Goal: Task Accomplishment & Management: Manage account settings

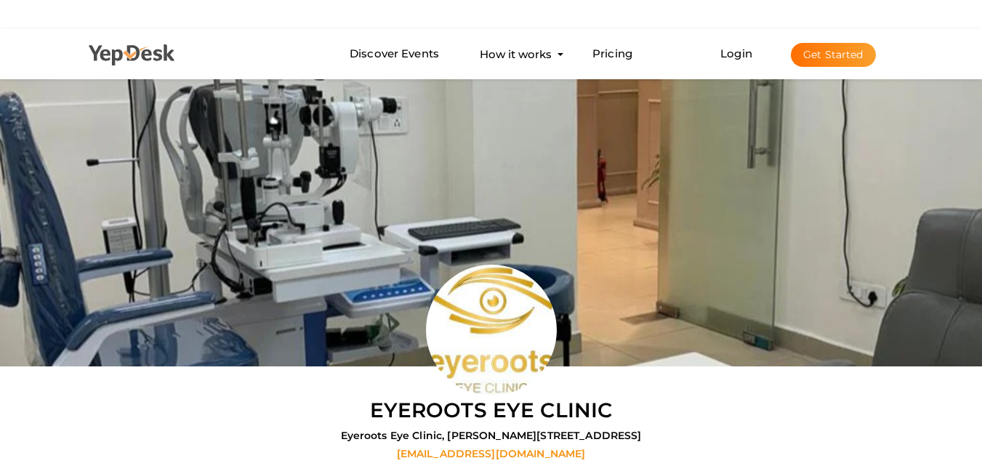
click at [116, 49] on icon at bounding box center [132, 55] width 87 height 22
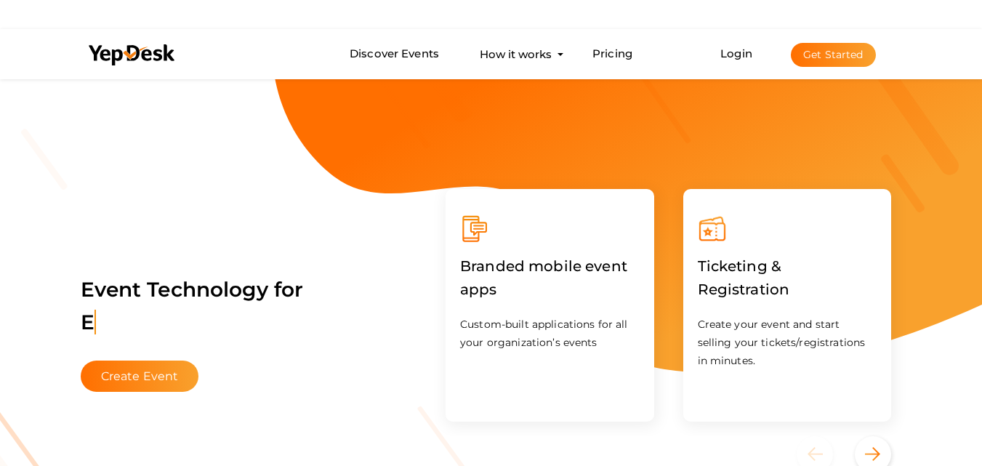
click at [912, 52] on body "Discover Events How it works Powerful Registration / Ticketing Start selling yo…" at bounding box center [491, 262] width 982 height 466
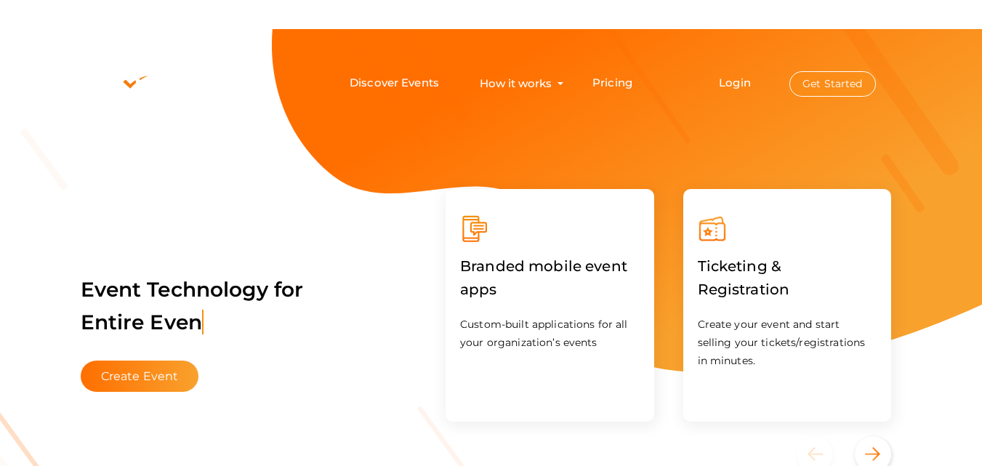
click at [831, 81] on button "Get Started" at bounding box center [833, 83] width 87 height 25
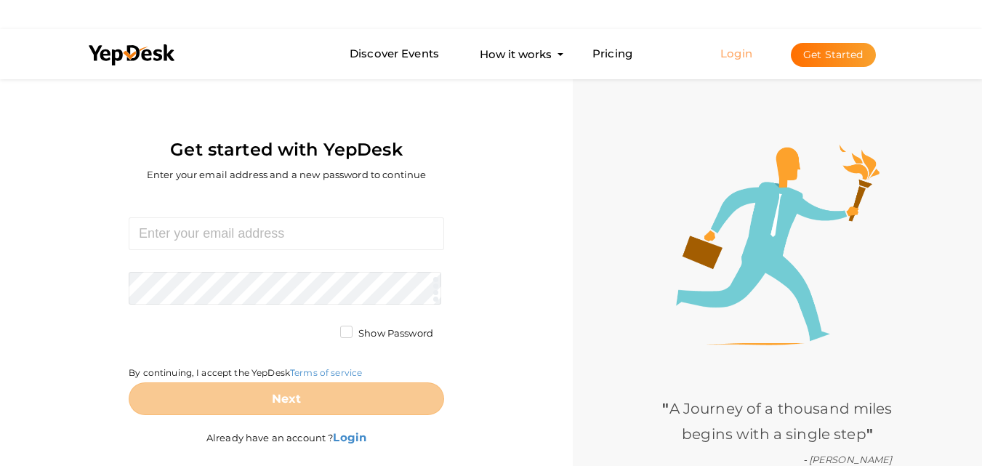
click at [731, 47] on link "Login" at bounding box center [736, 54] width 32 height 14
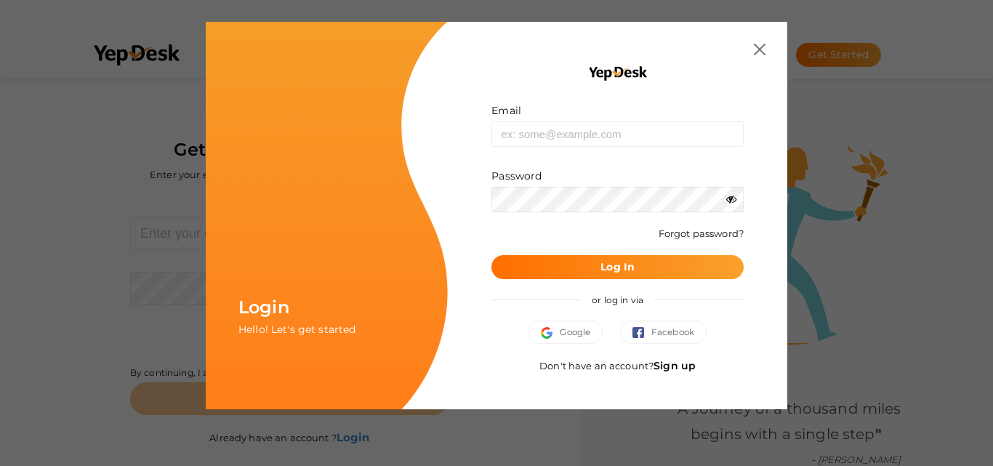
click at [684, 362] on link "Sign up" at bounding box center [675, 365] width 42 height 13
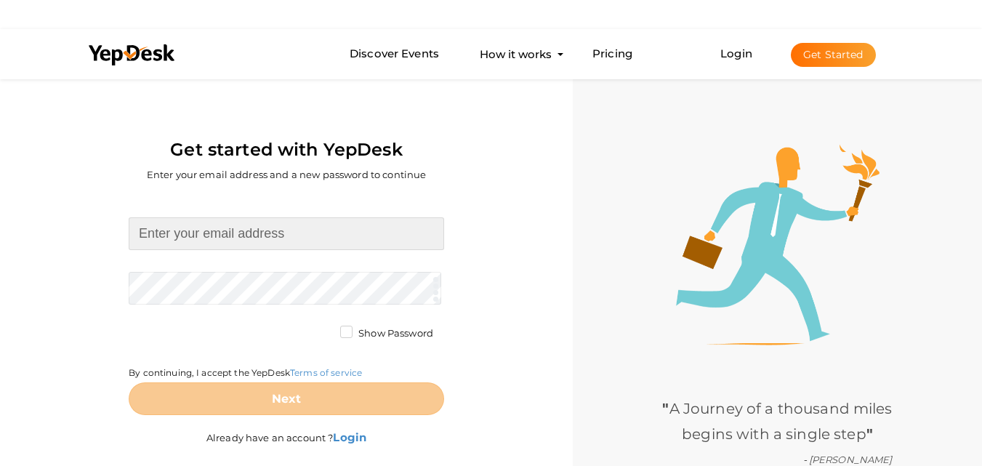
click at [294, 239] on input at bounding box center [287, 233] width 316 height 33
paste input "[EMAIL_ADDRESS][DOMAIN_NAME]"
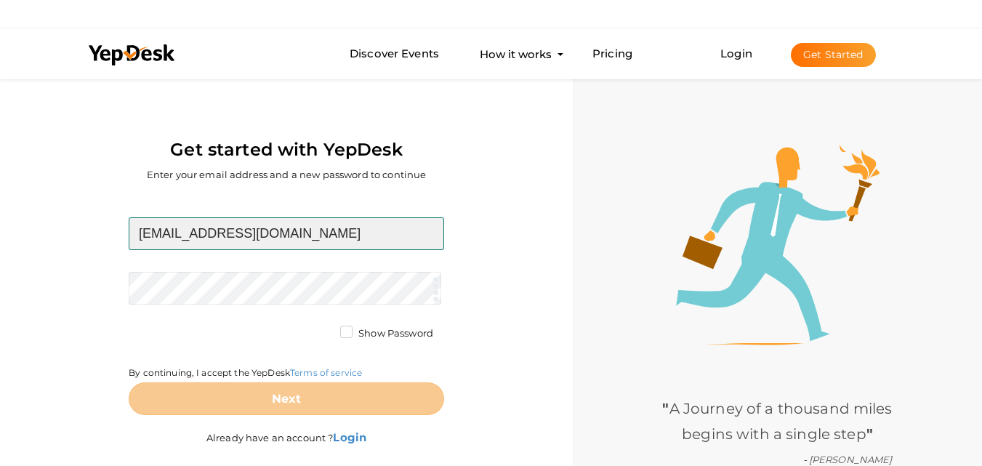
type input "[EMAIL_ADDRESS][DOMAIN_NAME]"
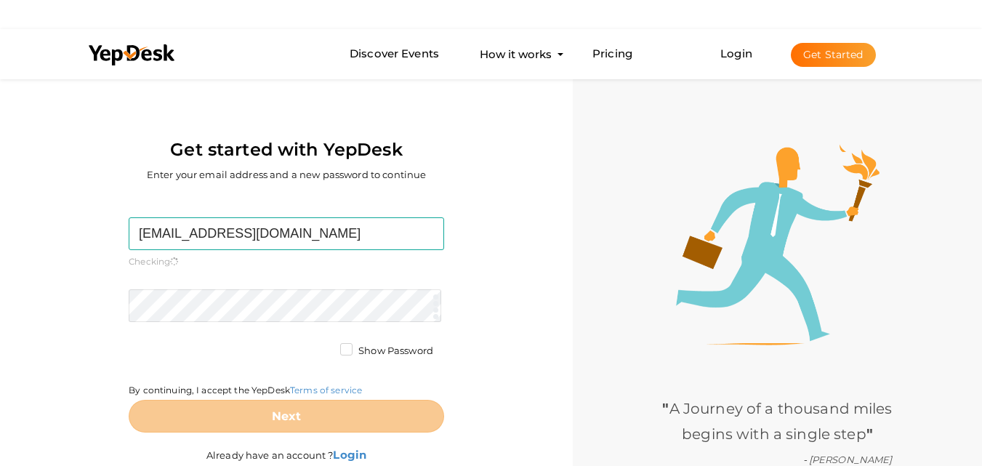
click at [248, 286] on form "[EMAIL_ADDRESS][DOMAIN_NAME] Required. Invalid email. Checking You already have…" at bounding box center [287, 324] width 316 height 215
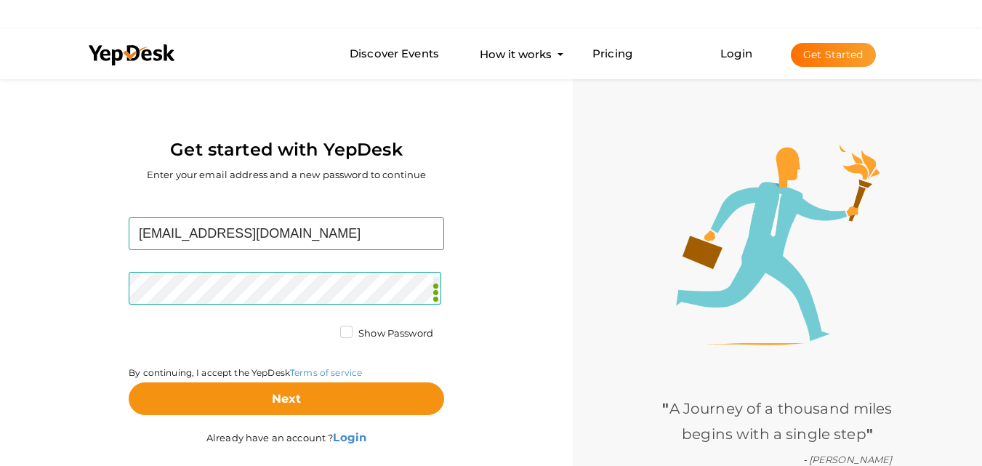
click at [39, 349] on div "[EMAIL_ADDRESS][DOMAIN_NAME] Required. Invalid email. Checking You already have…" at bounding box center [286, 333] width 551 height 278
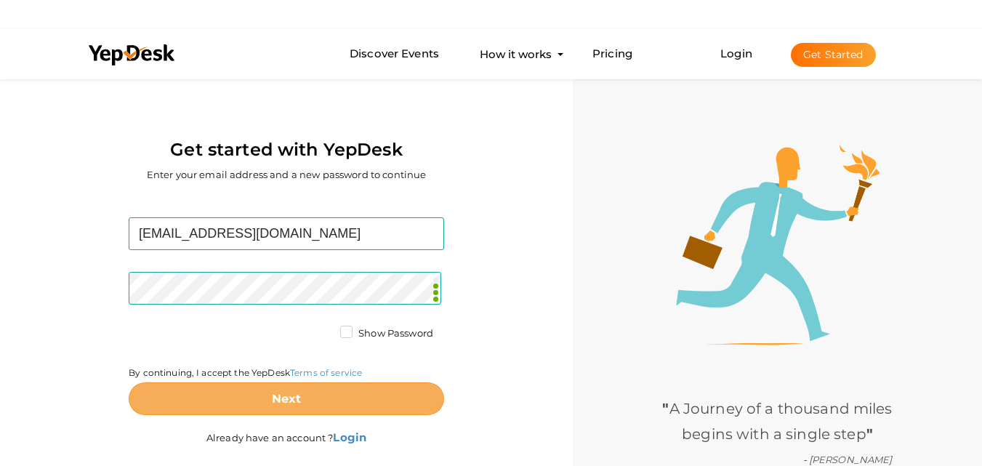
click at [237, 395] on button "Next" at bounding box center [287, 398] width 316 height 33
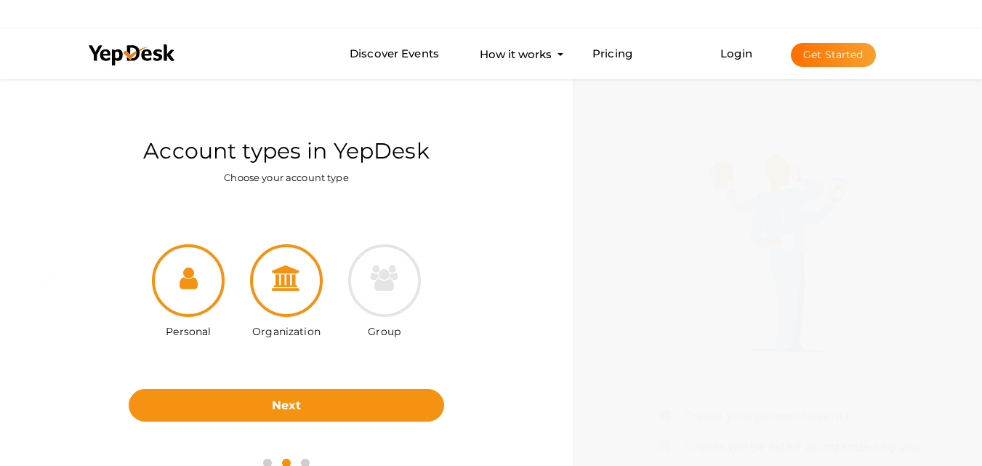
click at [310, 257] on div at bounding box center [286, 280] width 73 height 73
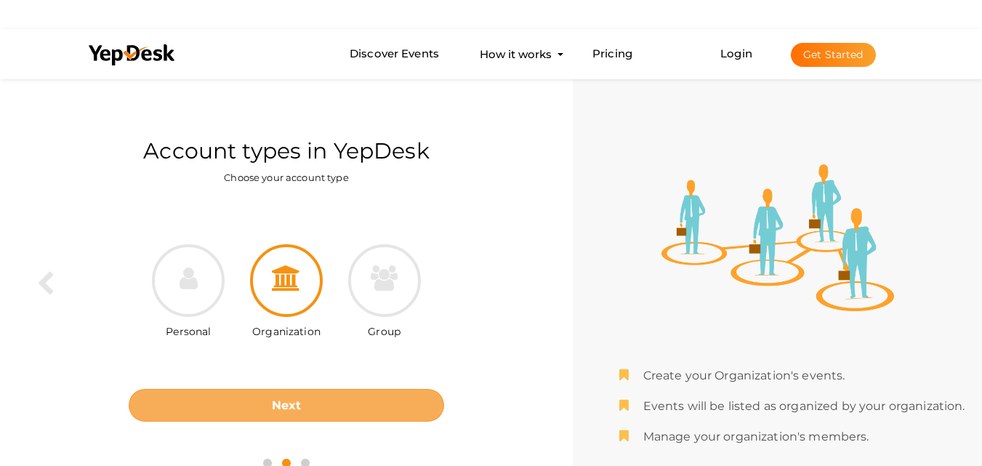
click at [300, 411] on button "Next" at bounding box center [287, 405] width 316 height 33
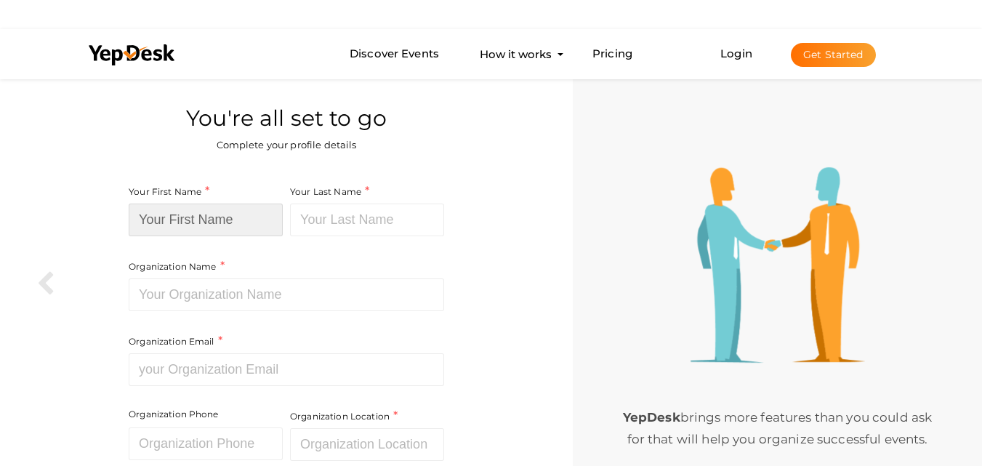
click at [202, 217] on input at bounding box center [206, 220] width 154 height 33
paste input "Custom sports group"
click at [284, 223] on div "Your First Name Custom sports group Required. Must contain letters only. Must b…" at bounding box center [208, 220] width 158 height 75
click at [257, 215] on input "Custom sports group" at bounding box center [206, 220] width 154 height 33
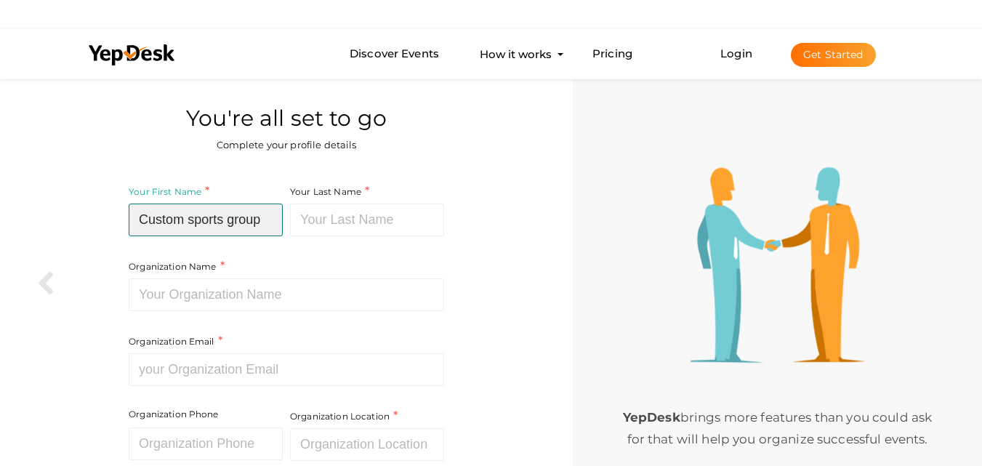
click at [257, 215] on input "Custom sports group" at bounding box center [206, 220] width 154 height 33
type input "Custom sports"
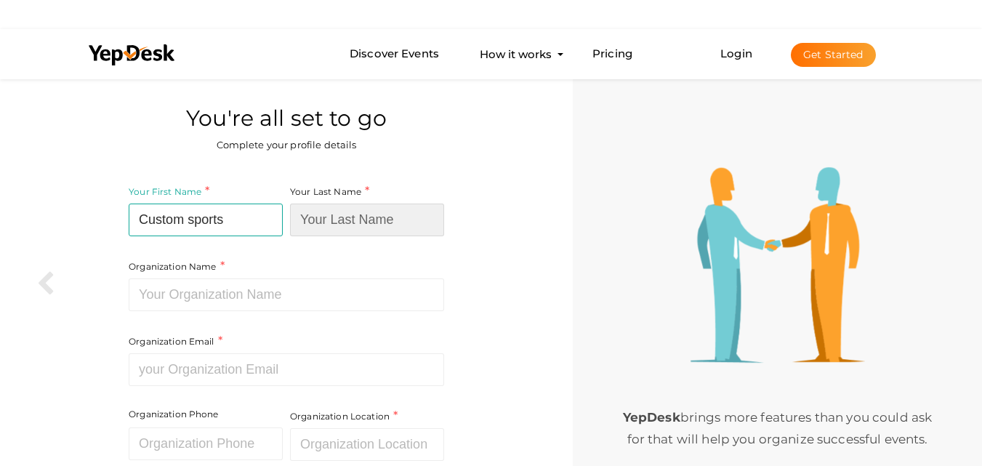
click at [395, 215] on input at bounding box center [367, 220] width 154 height 33
paste input "group"
type input "group"
click at [257, 269] on div "Organization Name Required. Between two and hundred characters Name already in …" at bounding box center [287, 247] width 316 height 128
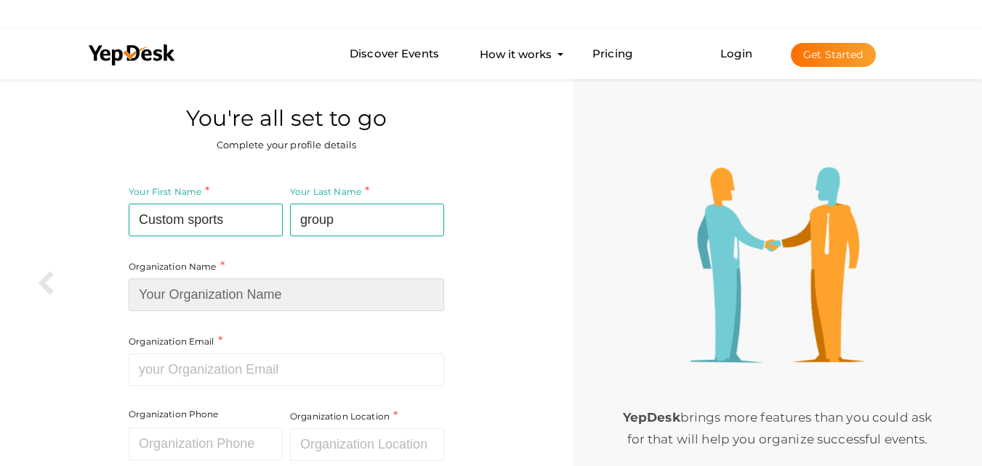
click at [264, 294] on input at bounding box center [287, 294] width 316 height 33
paste input "Custom sports group"
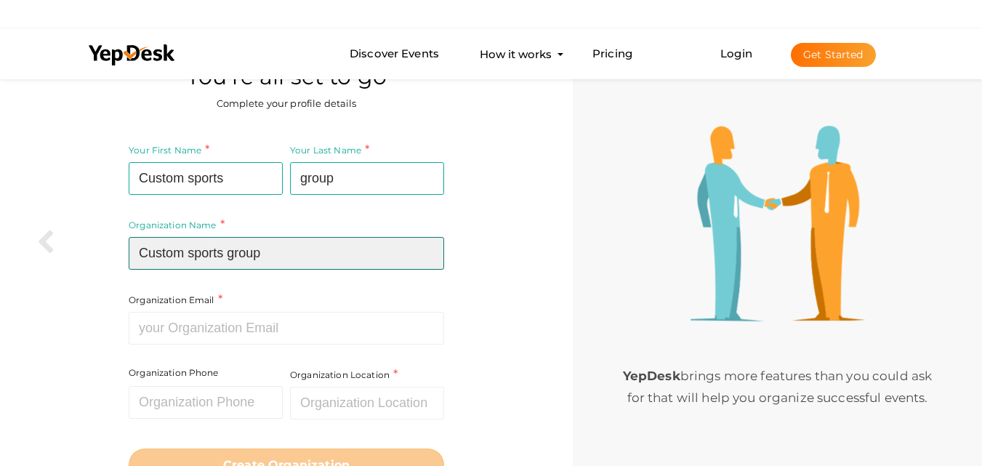
scroll to position [111, 0]
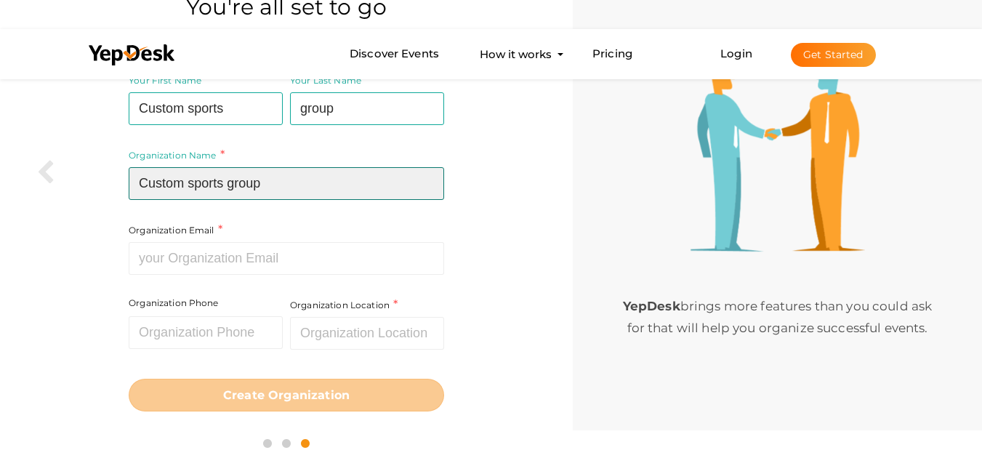
type input "Custom sports group"
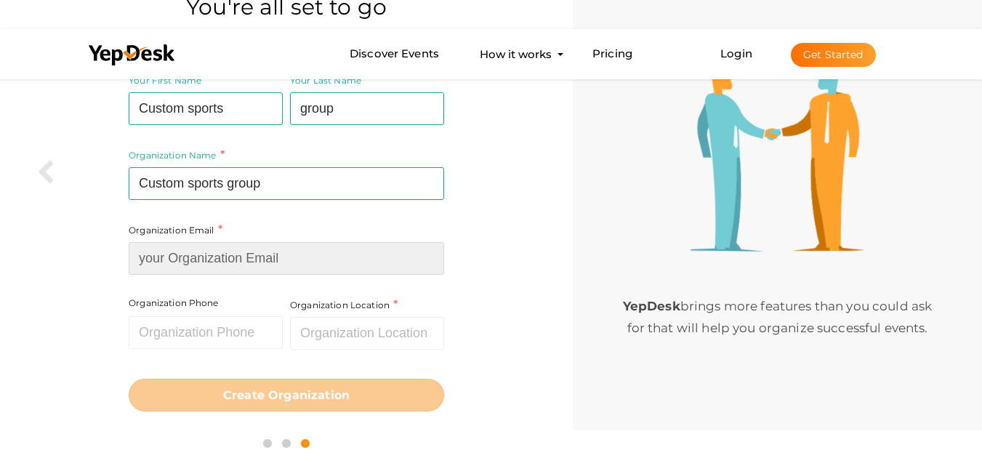
click at [242, 268] on input at bounding box center [287, 258] width 316 height 33
click at [281, 270] on input at bounding box center [287, 258] width 316 height 33
paste input "[EMAIL_ADDRESS][DOMAIN_NAME]"
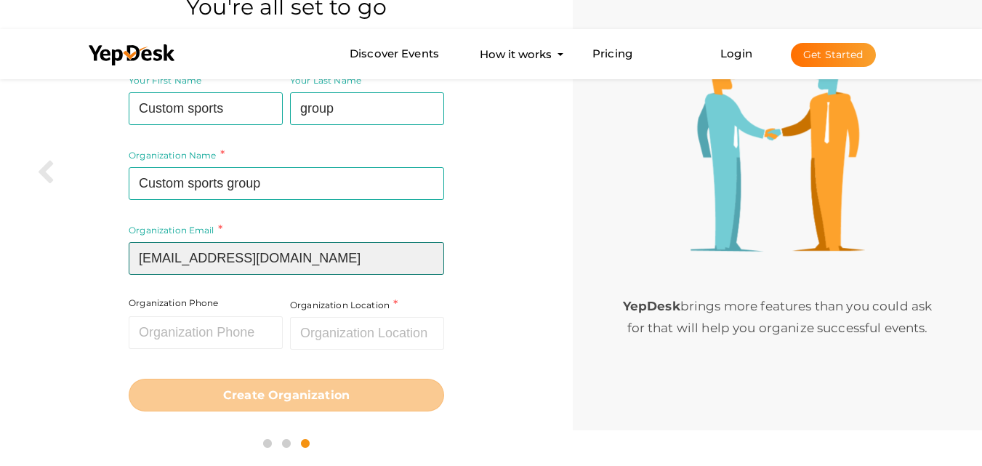
type input "[EMAIL_ADDRESS][DOMAIN_NAME]"
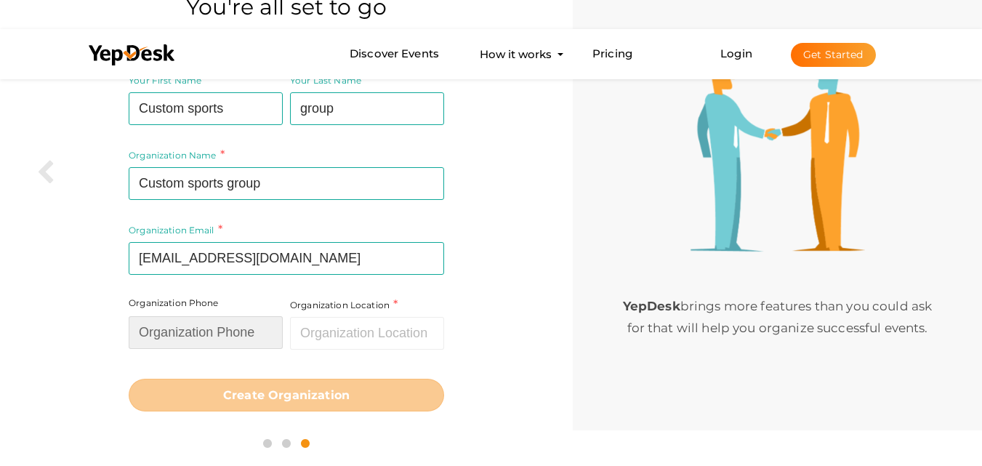
click at [222, 335] on input "text" at bounding box center [206, 332] width 154 height 33
paste input "61 414 333 057"
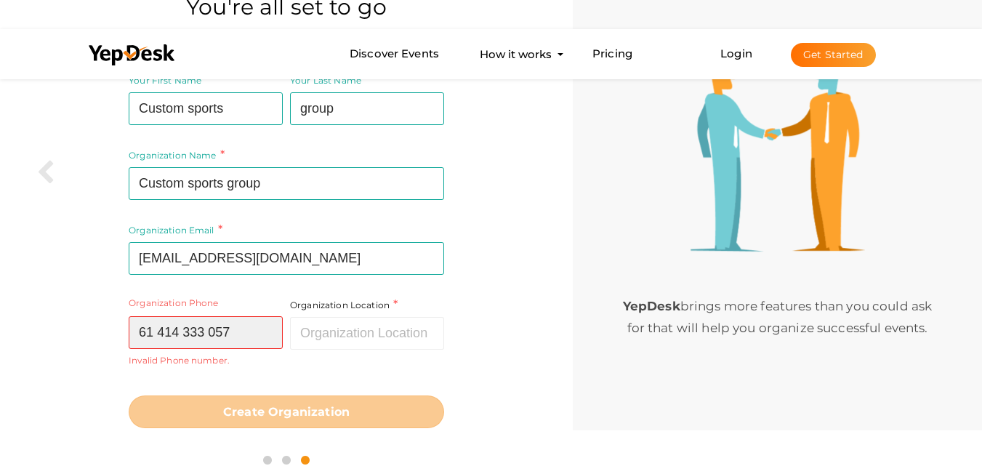
click at [161, 339] on input "61 414 333 057" at bounding box center [206, 332] width 154 height 33
click at [173, 334] on input "61414 333 057" at bounding box center [206, 332] width 154 height 33
click at [130, 334] on input "61414333 057" at bounding box center [206, 332] width 154 height 33
click at [33, 300] on div "Your First Name Custom sports Required. Must contain letters only. Must be betw…" at bounding box center [286, 250] width 551 height 374
click at [150, 339] on input "+61414333 057" at bounding box center [206, 332] width 154 height 33
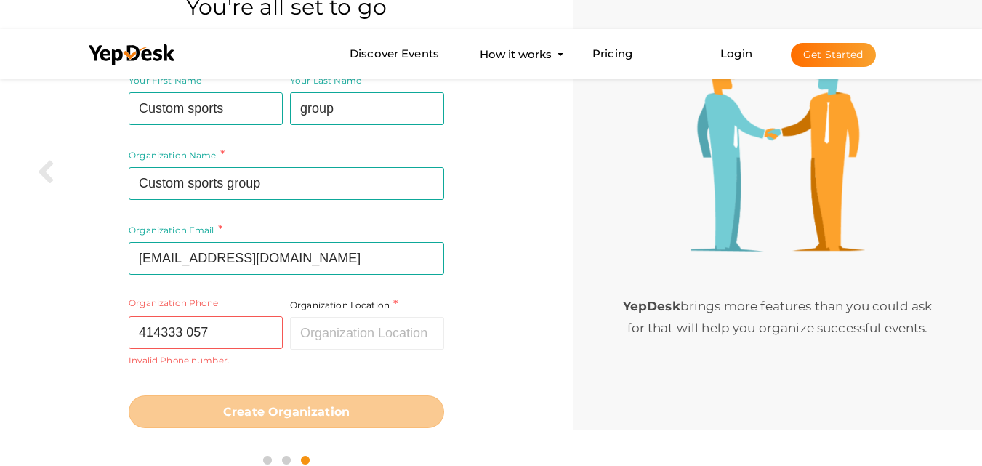
click at [95, 362] on div "Your First Name Custom sports Required. Must contain letters only. Must be betw…" at bounding box center [286, 250] width 551 height 374
drag, startPoint x: 254, startPoint y: 332, endPoint x: 180, endPoint y: 334, distance: 74.2
click at [180, 334] on input "414333 057" at bounding box center [206, 332] width 154 height 33
click at [181, 336] on input "414333 057" at bounding box center [206, 332] width 154 height 33
drag, startPoint x: 217, startPoint y: 337, endPoint x: 0, endPoint y: 369, distance: 219.7
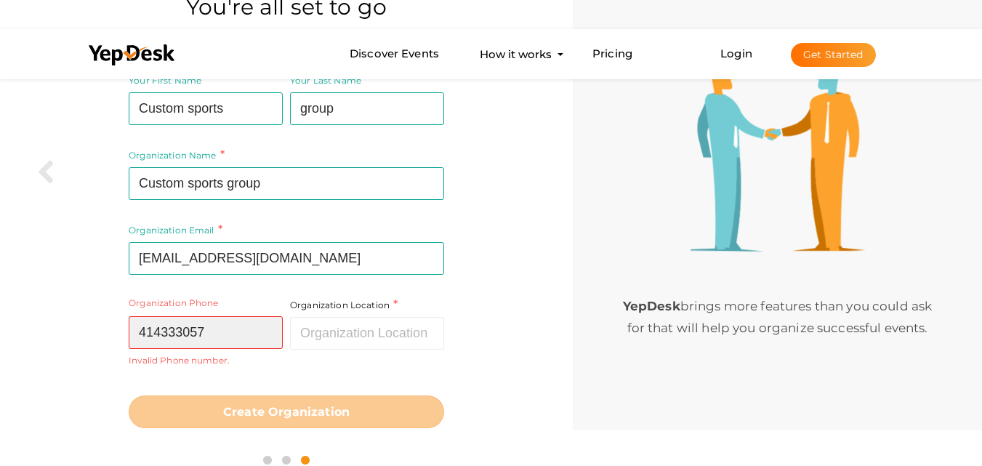
click at [0, 369] on div "You're all set to go Complete your profile details Your First Name Custom sport…" at bounding box center [286, 223] width 573 height 518
click at [25, 369] on div "Your First Name Custom sports Required. Must contain letters only. Must be betw…" at bounding box center [286, 250] width 551 height 374
drag, startPoint x: 207, startPoint y: 345, endPoint x: 26, endPoint y: 338, distance: 181.1
click at [26, 338] on div "Your First Name Custom sports Required. Must contain letters only. Must be betw…" at bounding box center [286, 250] width 551 height 374
paste input "61 414 333"
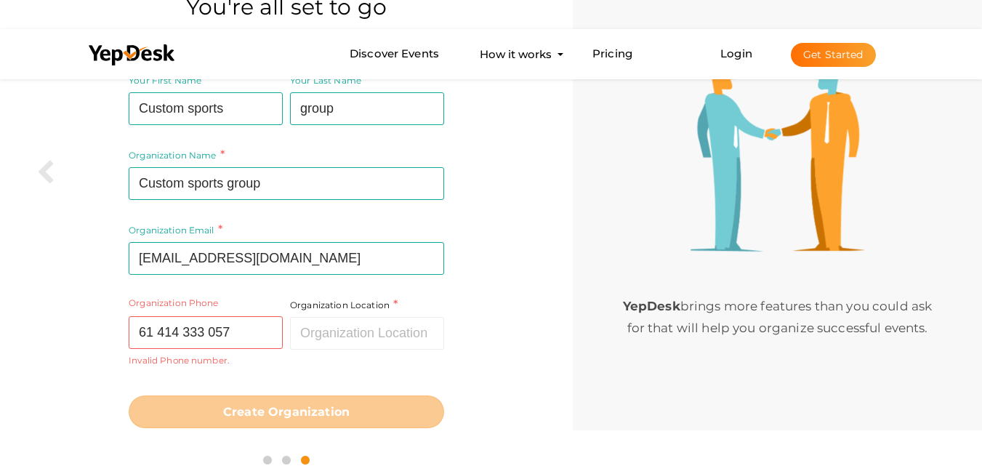
click at [26, 338] on div "Your First Name Custom sports Required. Must contain letters only. Must be betw…" at bounding box center [286, 250] width 551 height 374
click at [159, 332] on input "61 414 333 057" at bounding box center [206, 332] width 154 height 33
click at [184, 331] on input "61414 333 057" at bounding box center [206, 332] width 154 height 33
drag, startPoint x: 173, startPoint y: 325, endPoint x: 189, endPoint y: 338, distance: 20.7
click at [174, 325] on input "61414 333 057" at bounding box center [206, 332] width 154 height 33
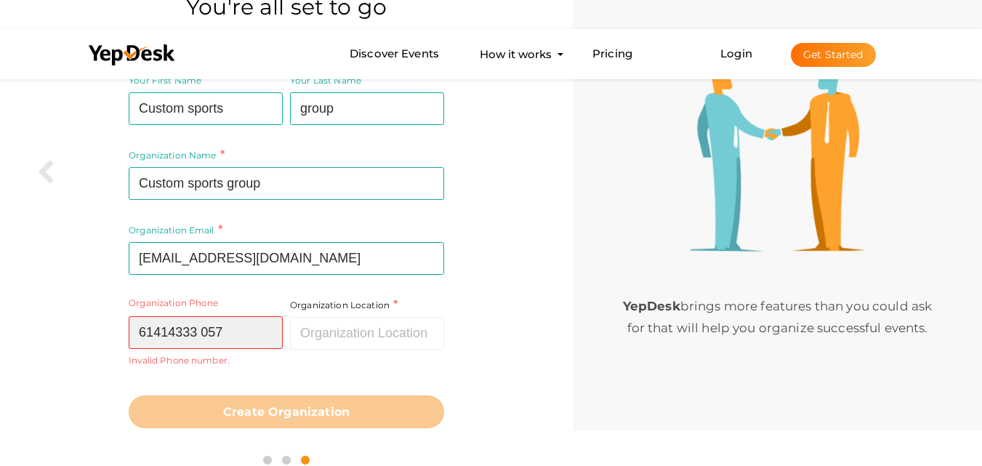
click at [206, 335] on input "61414333 057" at bounding box center [206, 332] width 154 height 33
click at [204, 330] on input "61414333 057" at bounding box center [206, 332] width 154 height 33
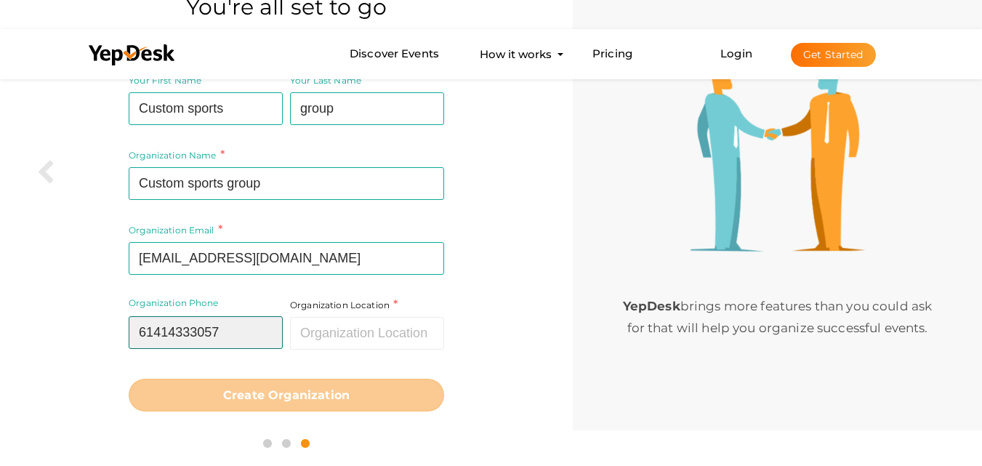
type input "61414333057"
drag, startPoint x: 0, startPoint y: 357, endPoint x: 284, endPoint y: 359, distance: 283.5
click at [1, 357] on div "You're all set to go Complete your profile details Your First Name Custom sport…" at bounding box center [286, 215] width 573 height 502
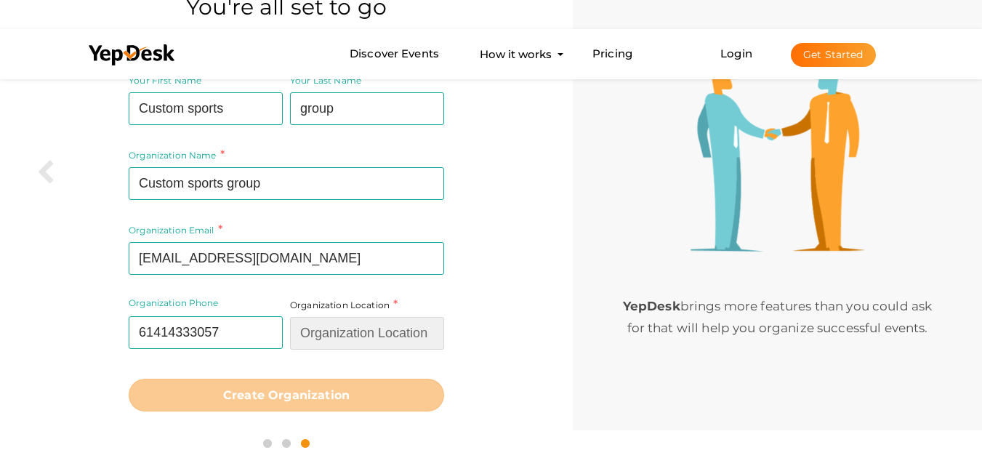
click at [363, 341] on input "text" at bounding box center [367, 333] width 154 height 33
drag, startPoint x: 390, startPoint y: 337, endPoint x: 383, endPoint y: 329, distance: 10.9
click at [390, 337] on input "text" at bounding box center [367, 333] width 154 height 33
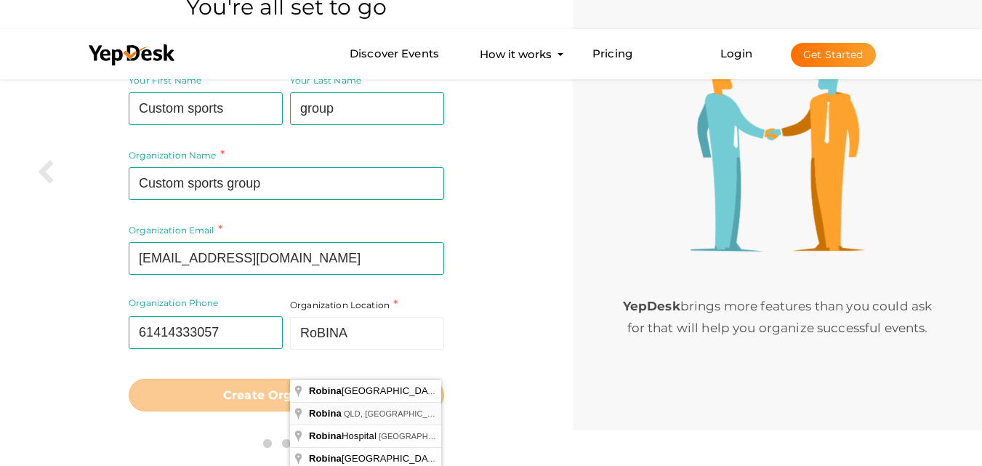
type input "[PERSON_NAME], [GEOGRAPHIC_DATA]"
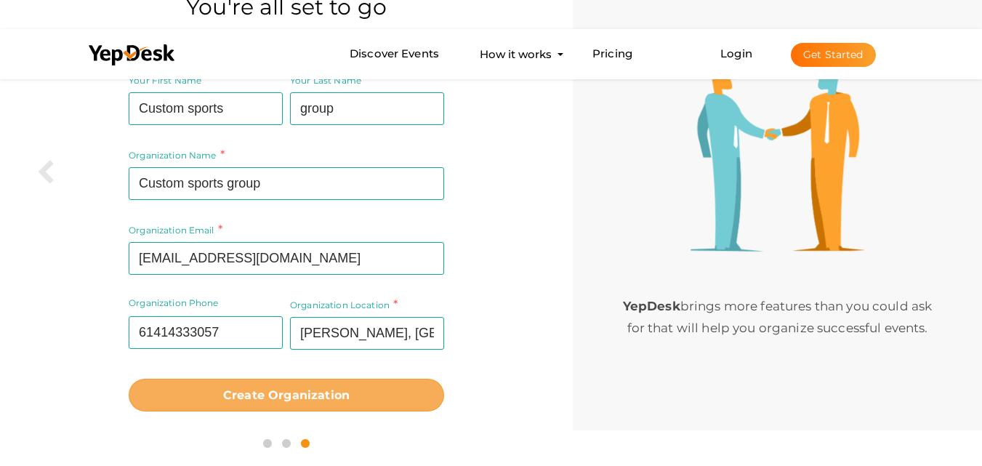
click at [306, 397] on b "Create Organization" at bounding box center [286, 395] width 126 height 14
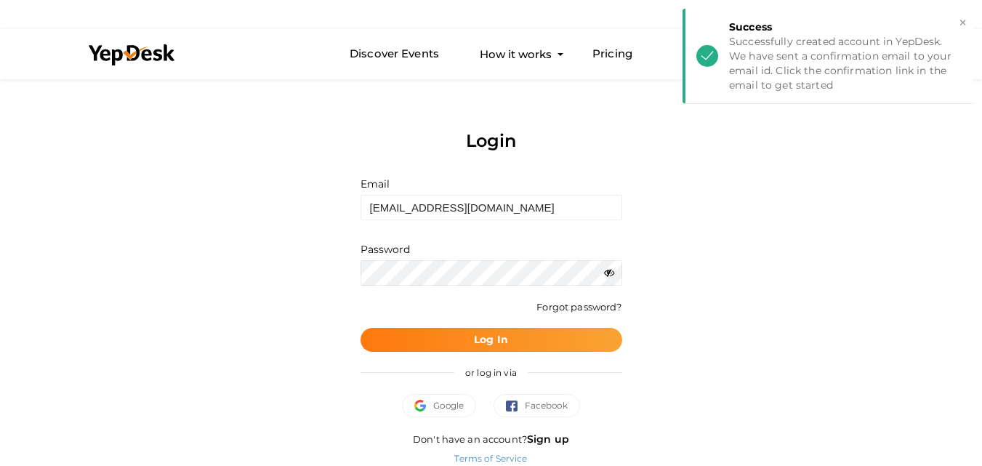
click at [499, 338] on b "Log In" at bounding box center [491, 339] width 34 height 13
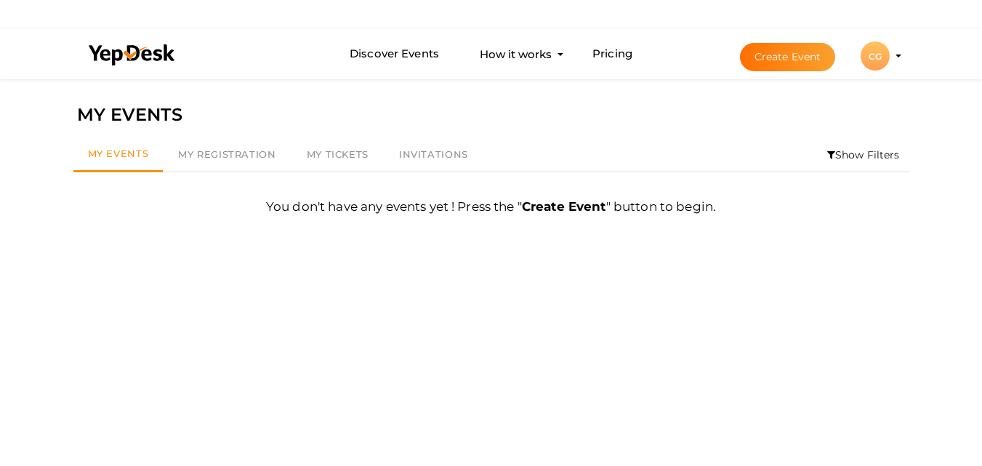
scroll to position [76, 0]
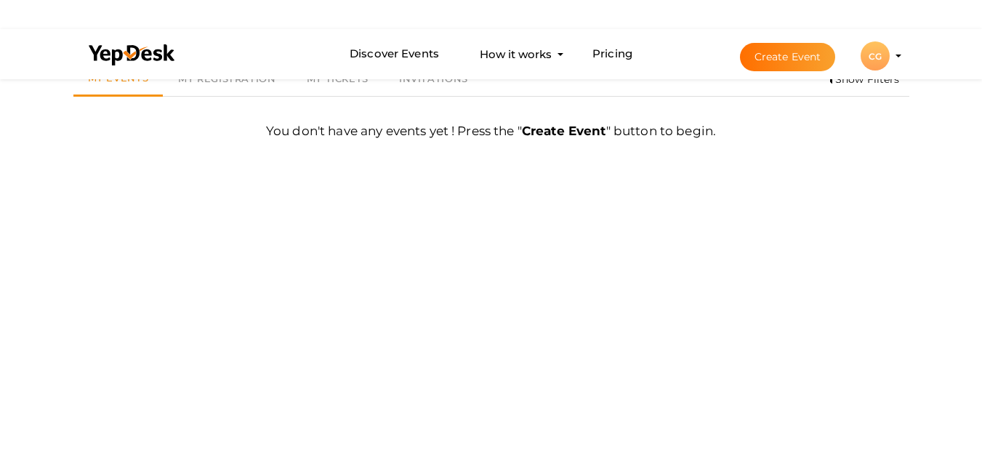
click at [883, 49] on div "CG" at bounding box center [875, 55] width 29 height 29
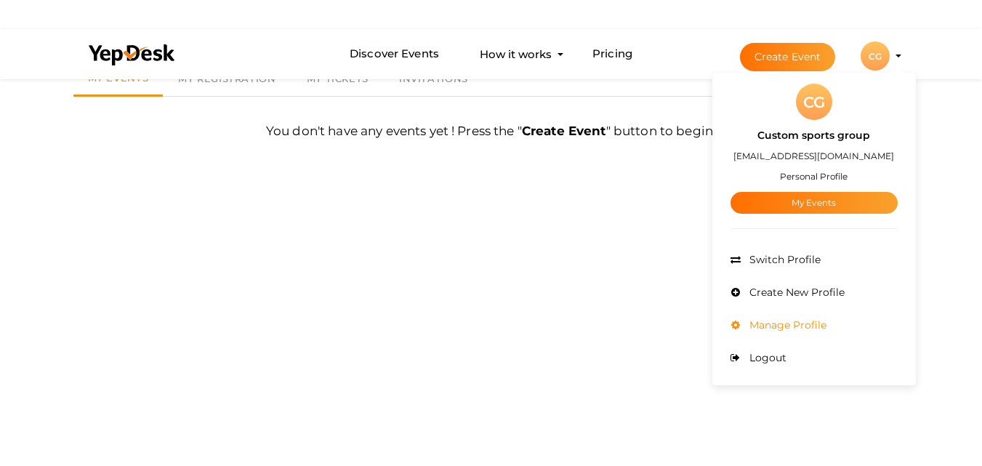
click at [808, 318] on span "Manage Profile" at bounding box center [786, 324] width 81 height 13
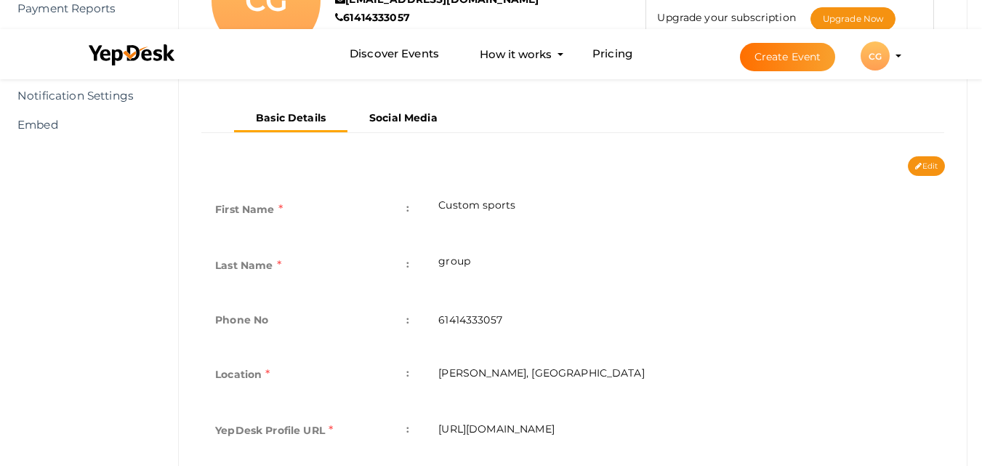
scroll to position [218, 0]
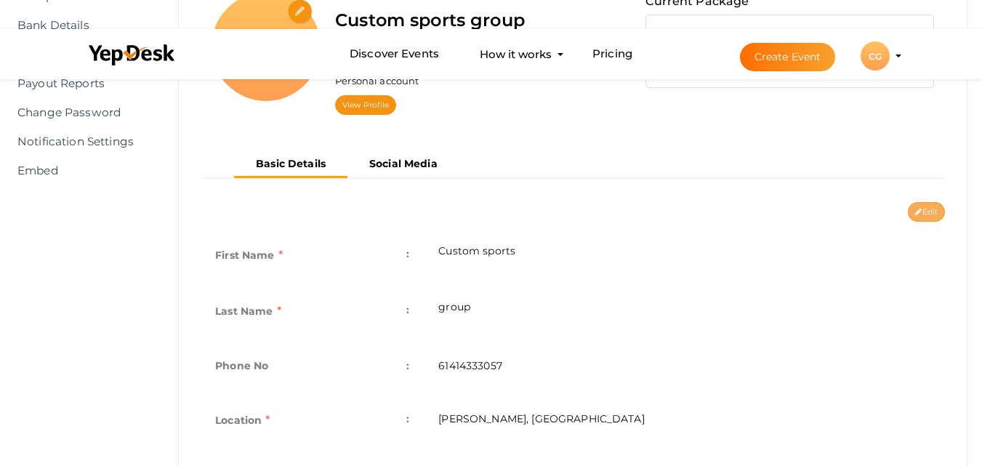
click at [918, 209] on icon at bounding box center [918, 213] width 7 height 8
type input "Custom sports"
type input "group"
type input "61414333057"
type input "[PERSON_NAME], [GEOGRAPHIC_DATA]"
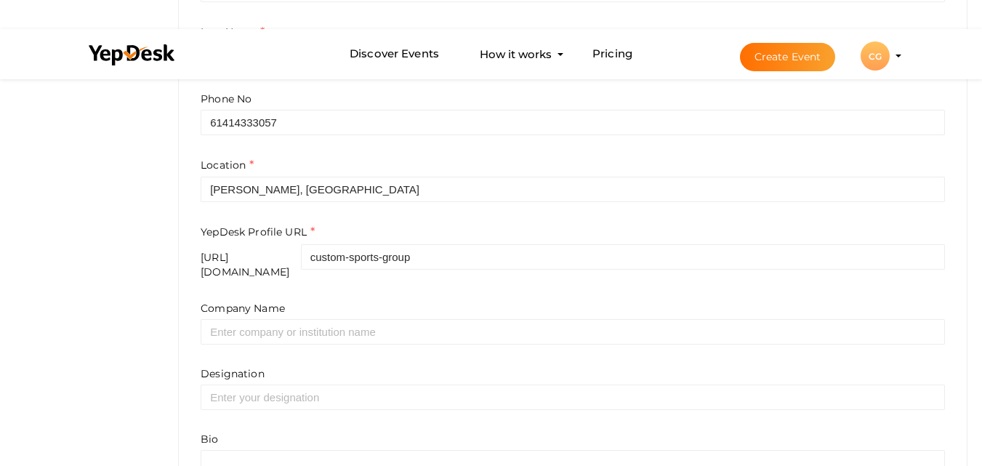
scroll to position [509, 0]
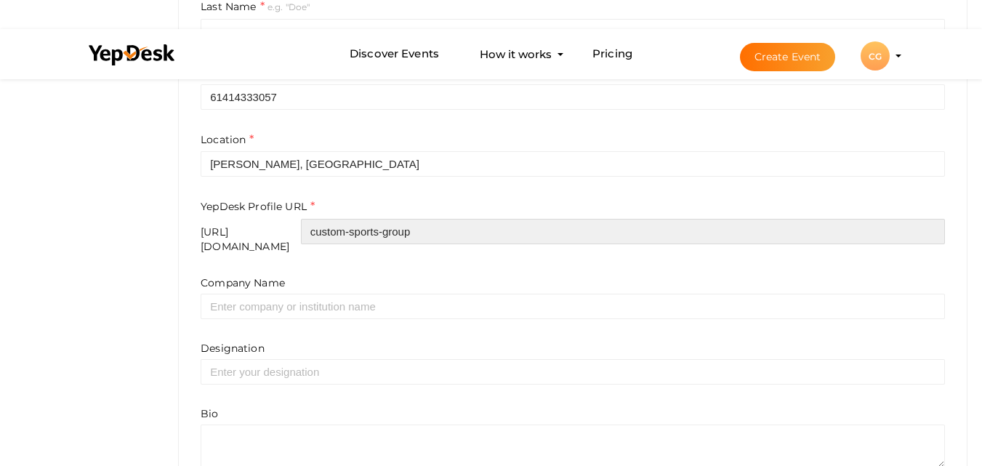
click at [476, 226] on input "custom-sports-group" at bounding box center [623, 231] width 644 height 25
paste input "sportsg"
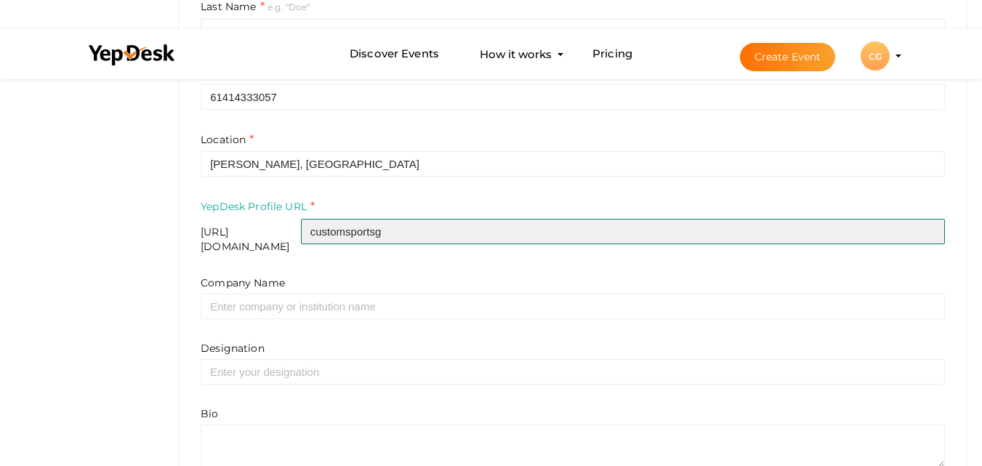
scroll to position [582, 0]
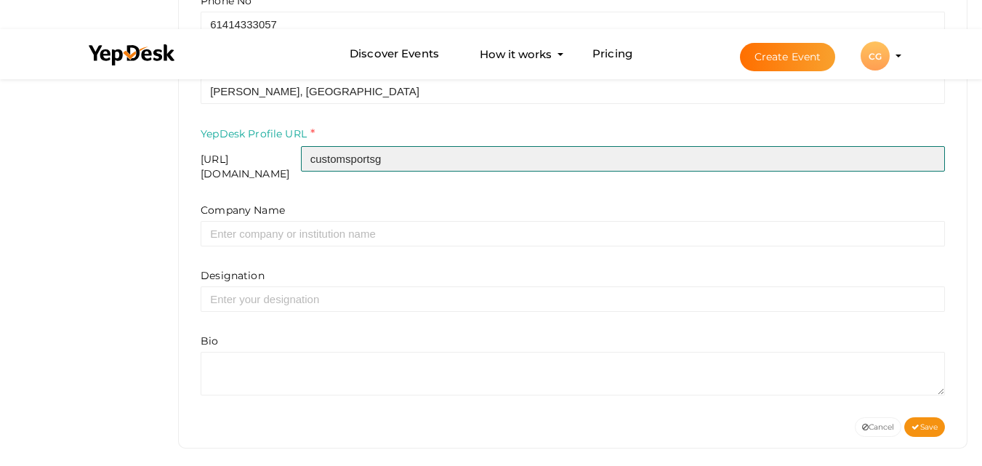
type input "customsportsg"
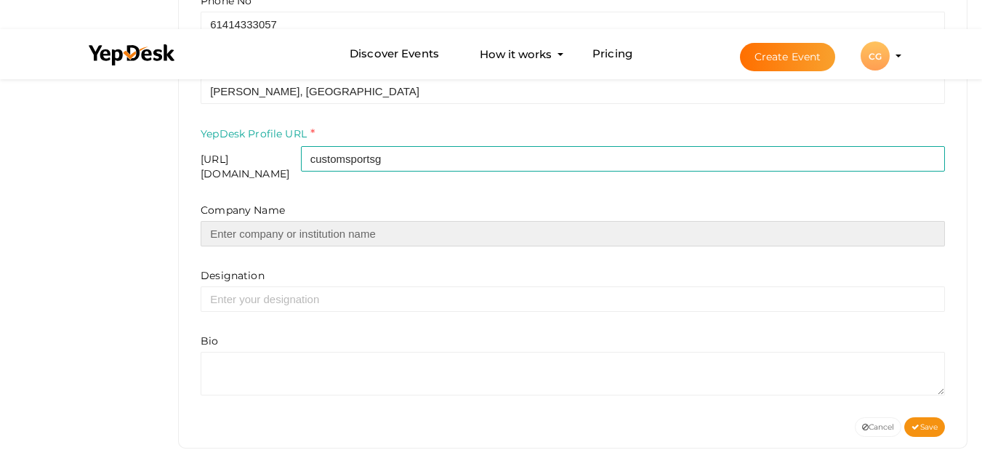
click at [290, 225] on input "text" at bounding box center [573, 233] width 744 height 25
paste input "Custom sports group"
type input "Custom sports group"
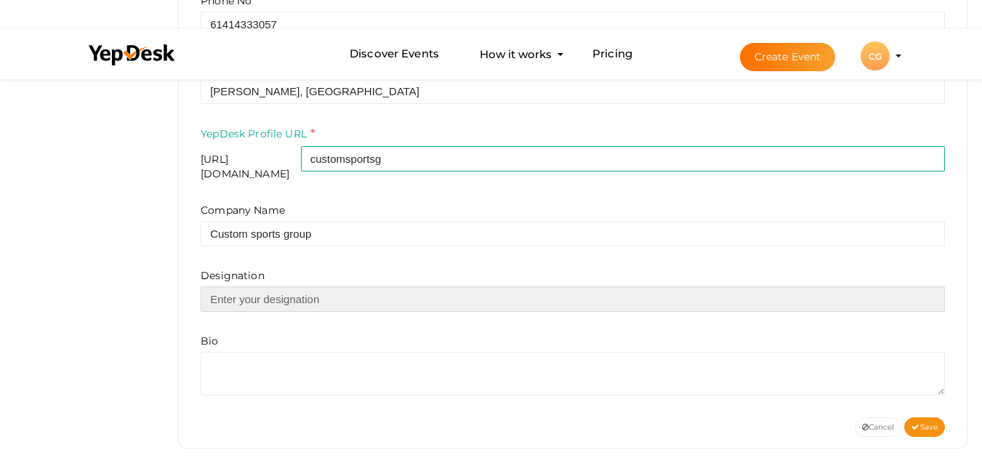
click at [216, 292] on input "text" at bounding box center [573, 298] width 744 height 25
paste input "At Custom Sports Group, we've been crafting premium, personlised golf gear sinc…"
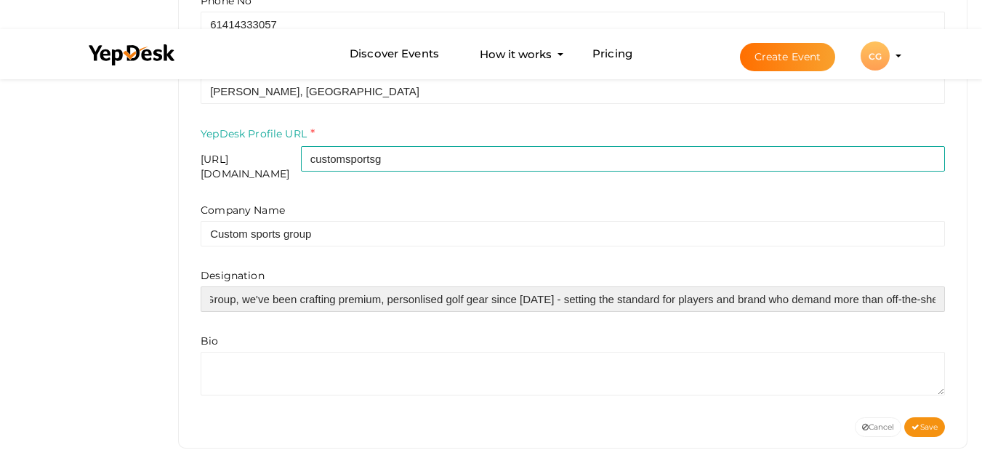
scroll to position [584, 0]
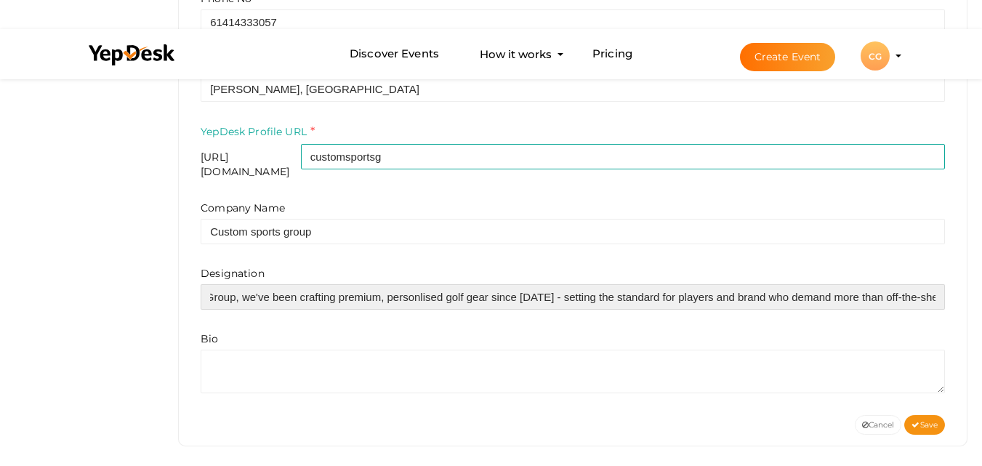
type input "At Custom Sports Group, we've been crafting premium, personlised golf gear sinc…"
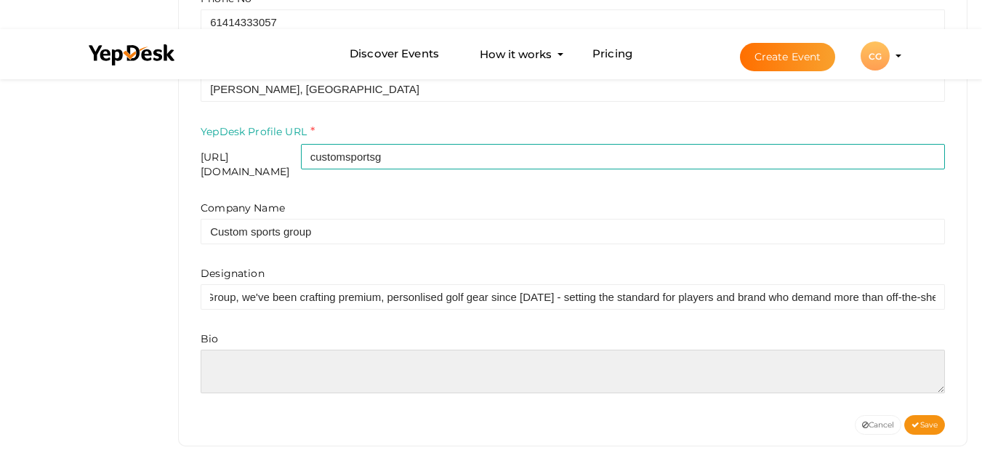
scroll to position [0, 0]
click at [284, 360] on textarea at bounding box center [573, 372] width 744 height 44
paste textarea "At Custom Sports Group, we've been crafting premium, personlised golf gear sinc…"
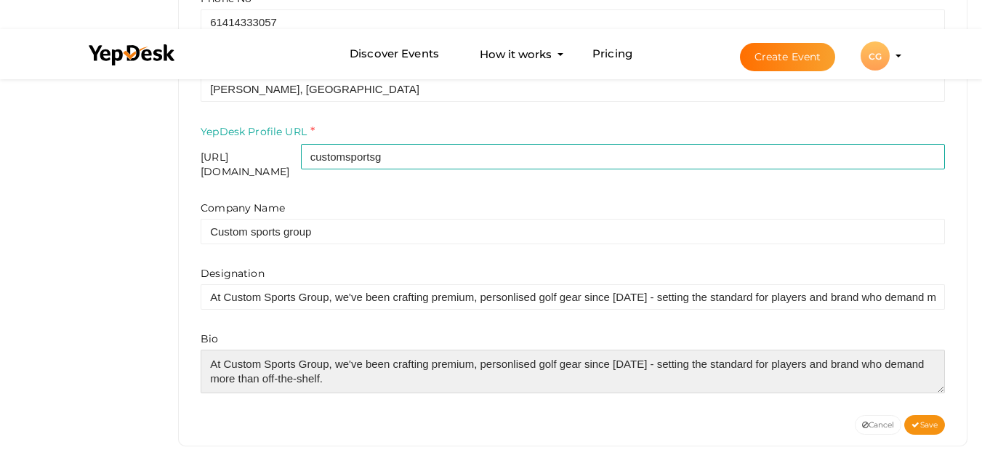
type textarea "At Custom Sports Group, we've been crafting premium, personlised golf gear sinc…"
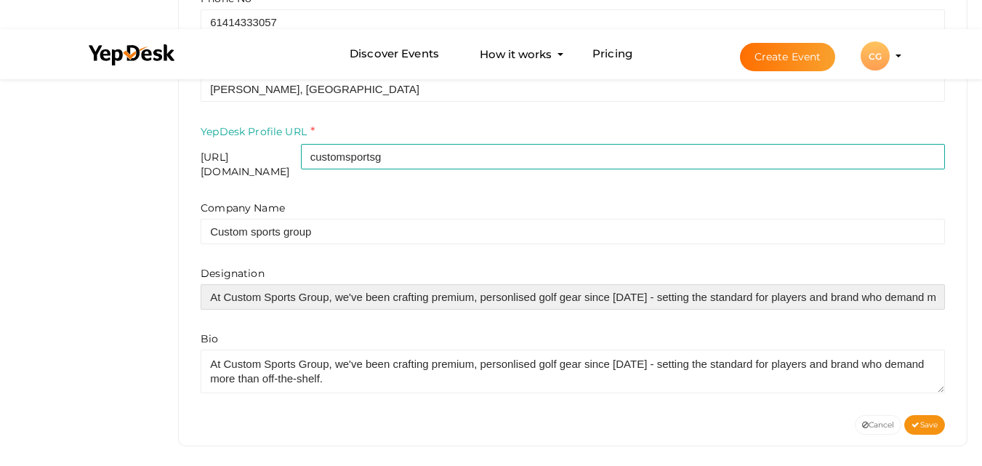
click at [305, 284] on input "At Custom Sports Group, we've been crafting premium, personlised golf gear sinc…" at bounding box center [573, 296] width 744 height 25
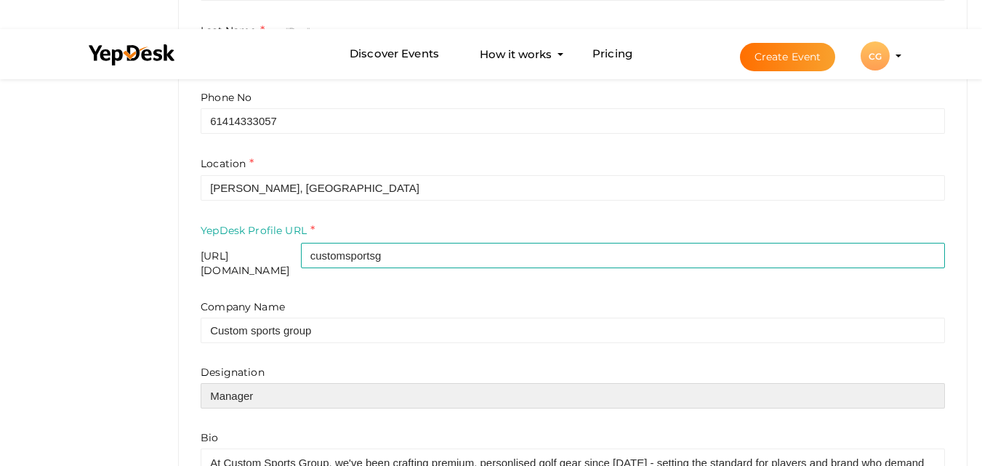
scroll to position [584, 0]
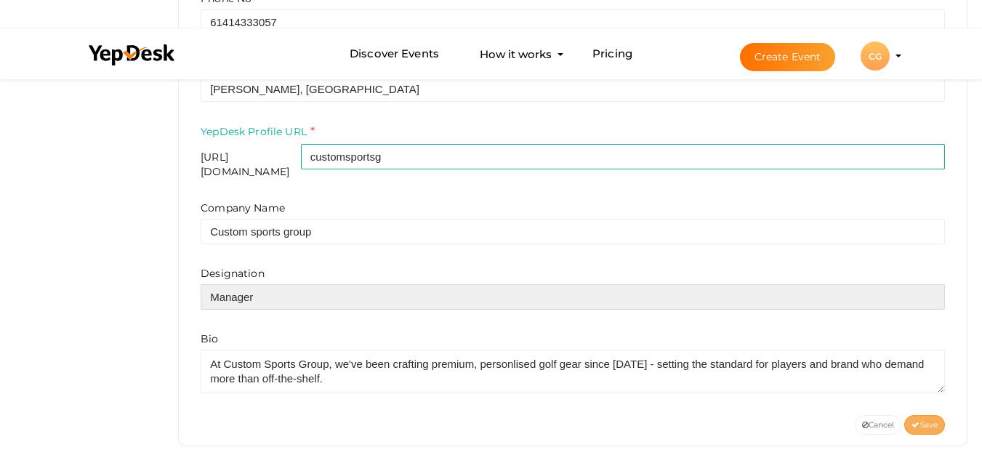
type input "Manager"
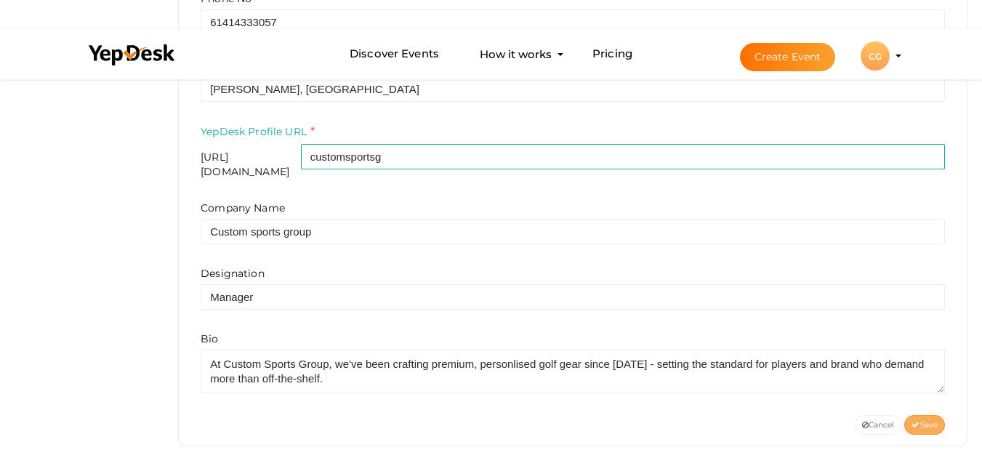
click at [920, 420] on span "Save" at bounding box center [925, 424] width 26 height 9
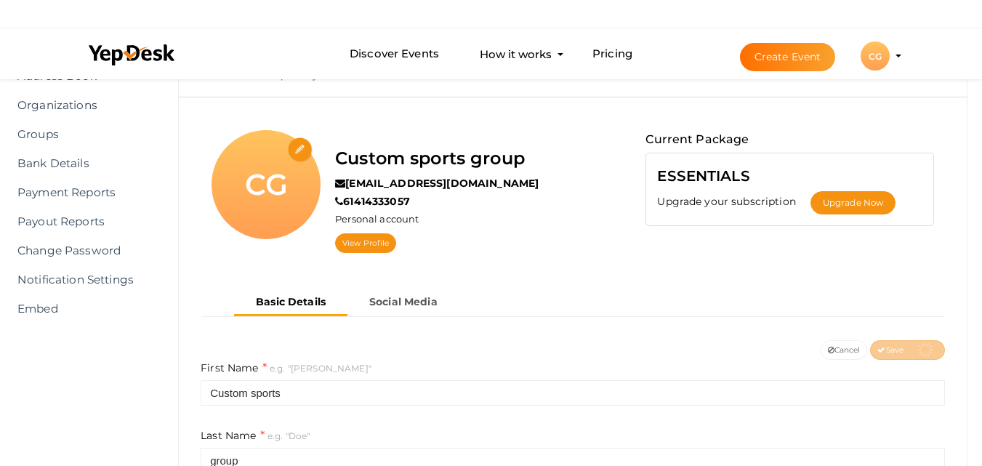
scroll to position [2, 0]
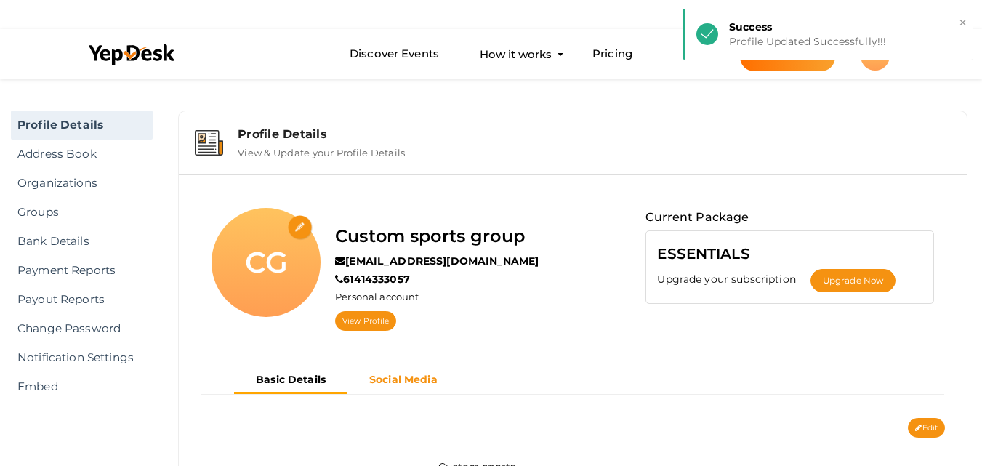
click at [406, 377] on b "Social Media" at bounding box center [403, 379] width 68 height 13
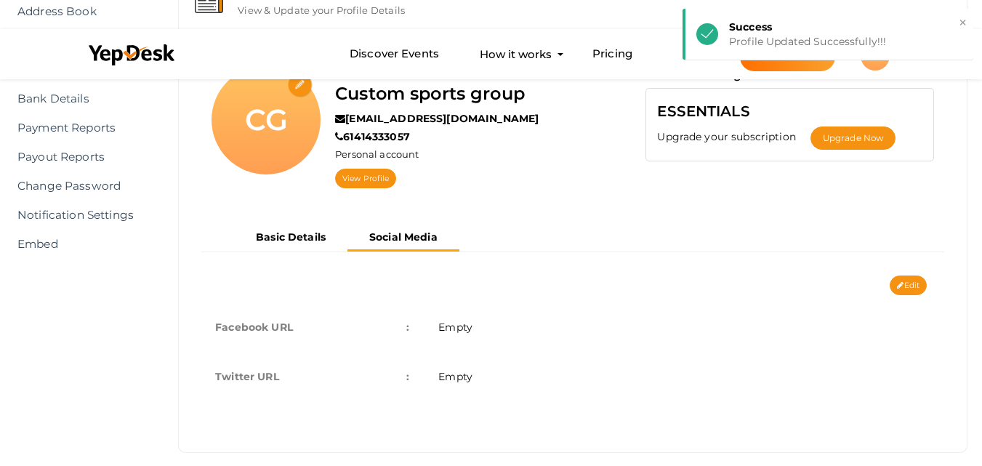
scroll to position [161, 0]
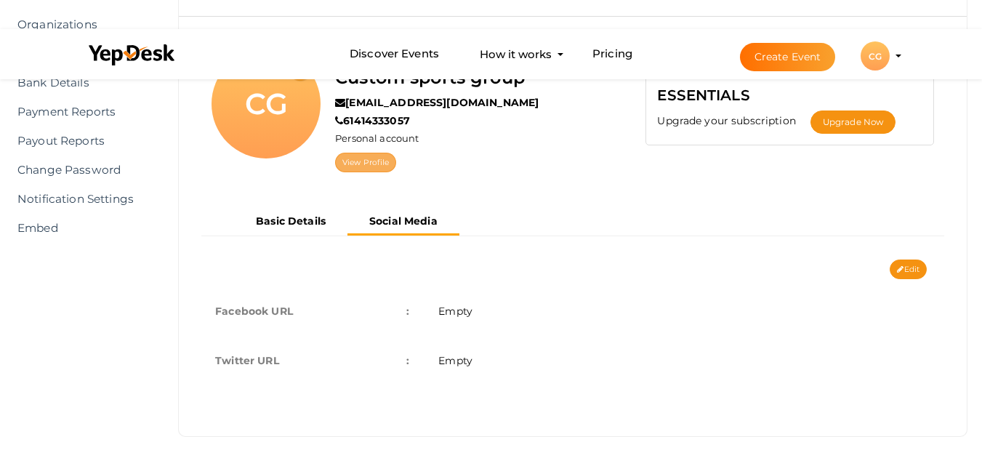
click at [369, 162] on link "View Profile" at bounding box center [365, 163] width 61 height 20
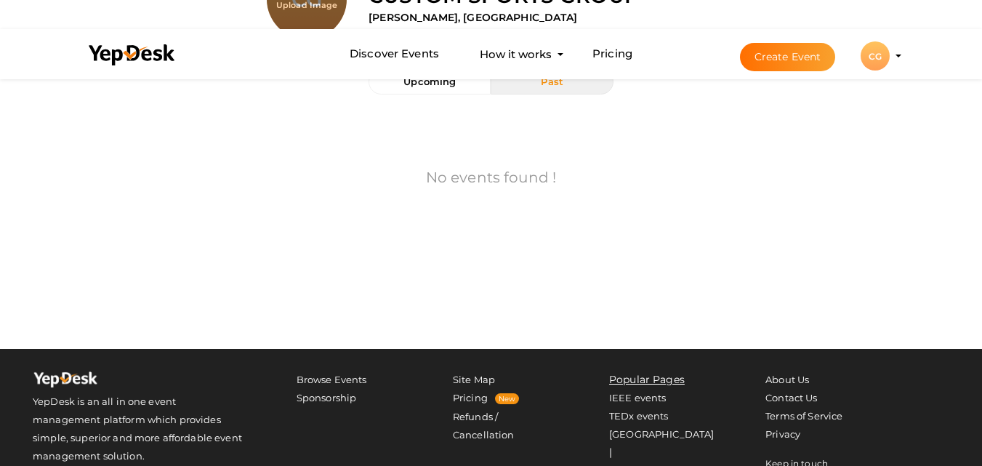
scroll to position [14, 0]
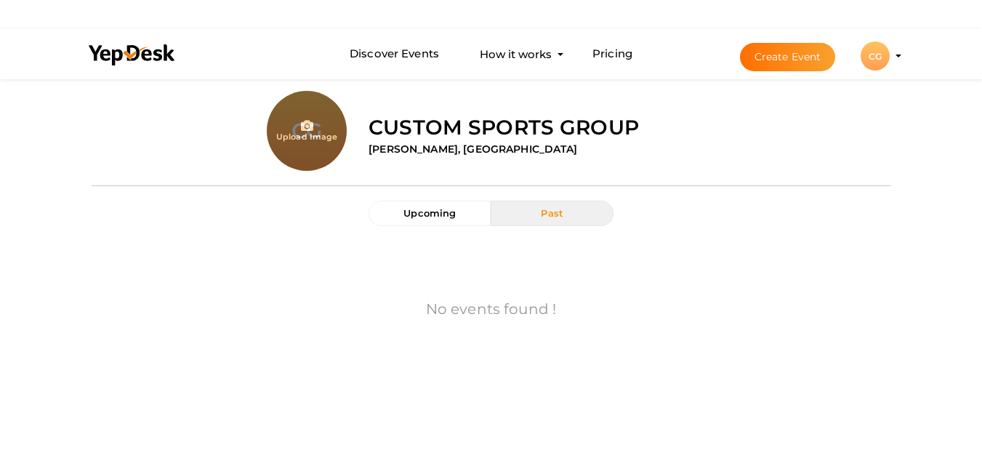
click at [900, 50] on li "Create Event CG CG Custom sports group [EMAIL_ADDRESS][DOMAIN_NAME] Personal Pr…" at bounding box center [808, 56] width 194 height 52
click at [858, 46] on button "CG CG Custom sports group [EMAIL_ADDRESS][DOMAIN_NAME] Personal Profile My Even…" at bounding box center [875, 56] width 38 height 31
click at [870, 47] on div "CG" at bounding box center [875, 55] width 29 height 29
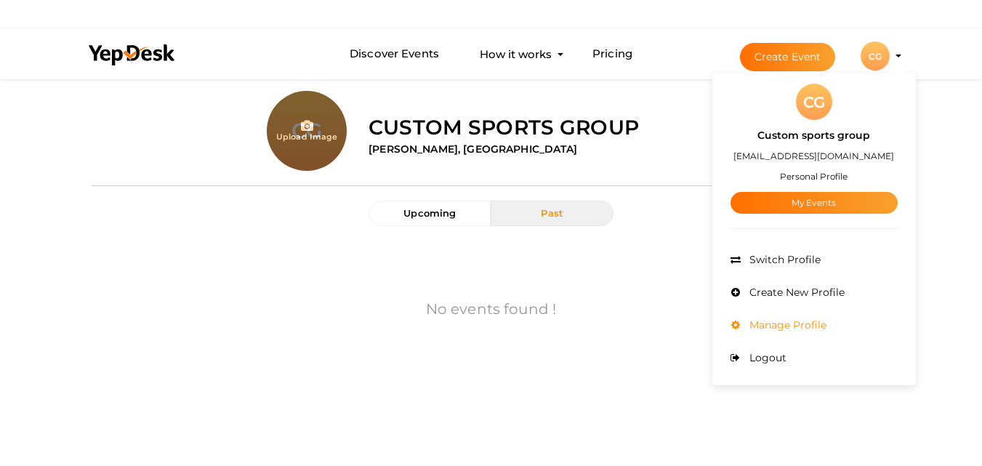
click at [820, 324] on span "Manage Profile" at bounding box center [786, 324] width 81 height 13
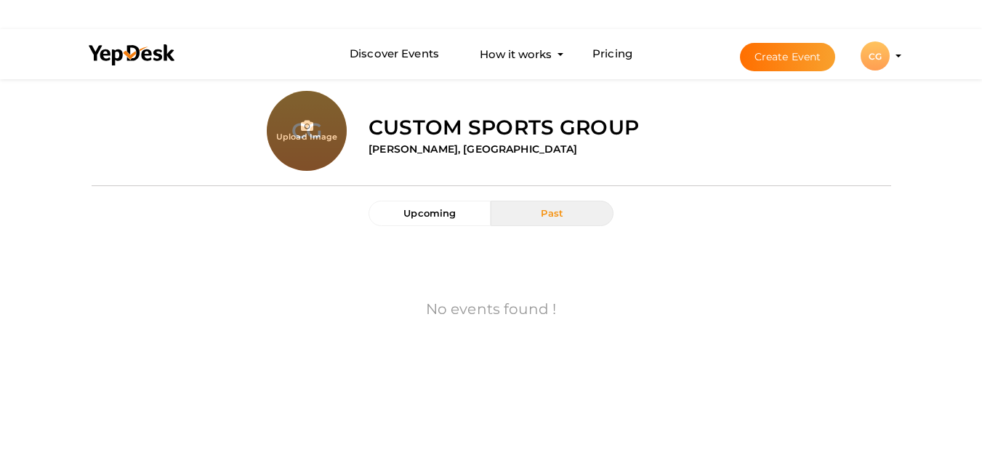
scroll to position [0, 0]
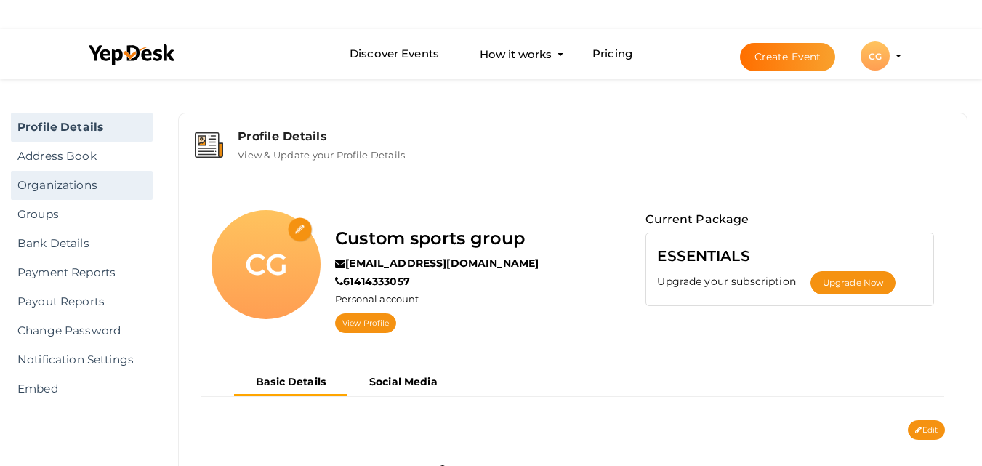
click at [67, 172] on link "Organizations" at bounding box center [82, 185] width 142 height 29
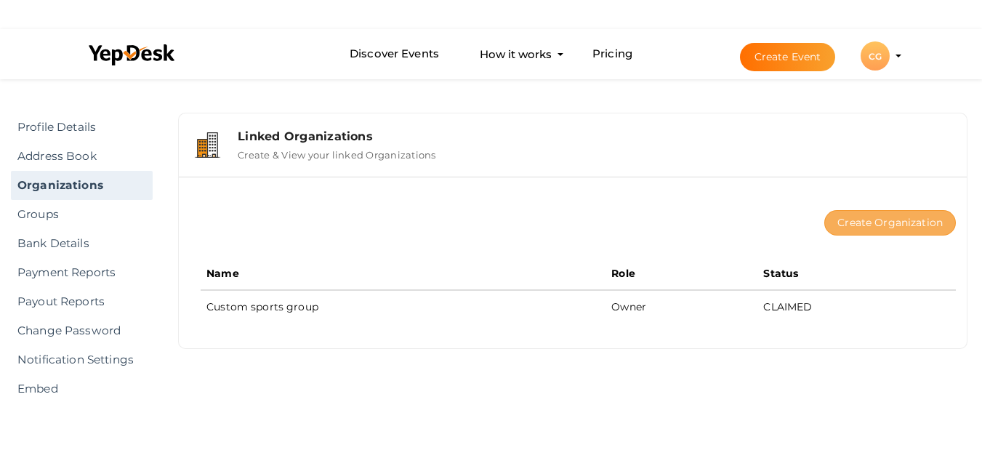
click at [906, 220] on button "Create Organization" at bounding box center [890, 222] width 132 height 25
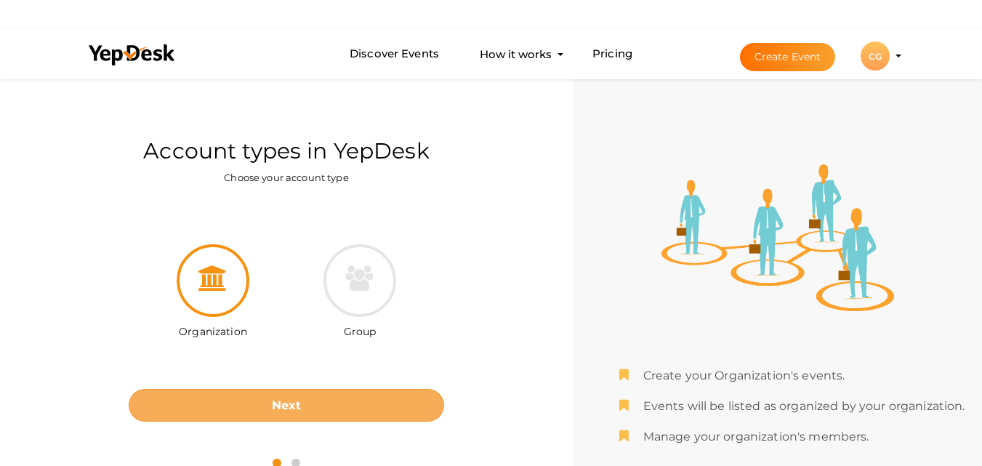
click at [355, 412] on button "Next" at bounding box center [287, 405] width 316 height 33
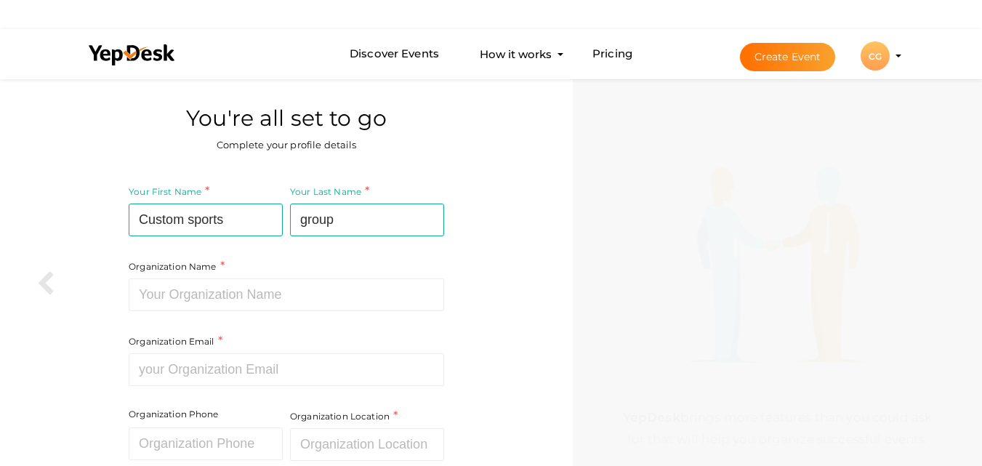
scroll to position [111, 0]
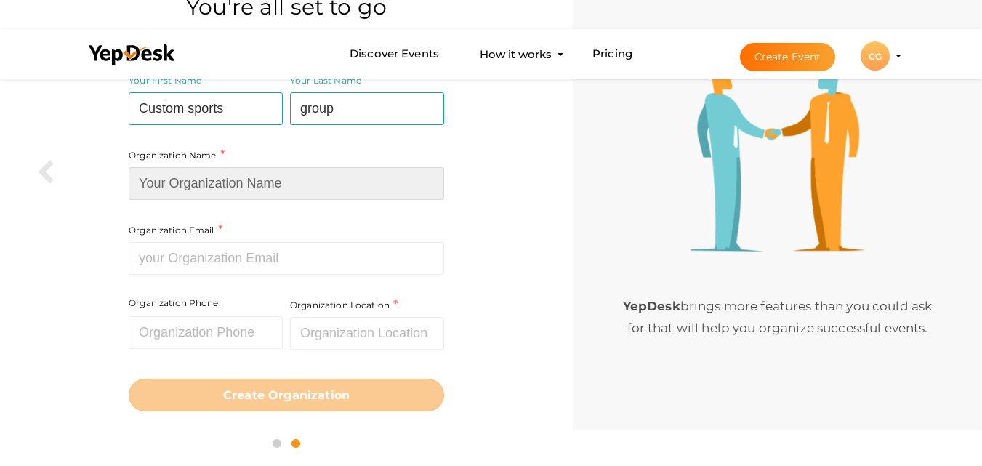
click at [238, 174] on input at bounding box center [287, 183] width 316 height 33
paste input "Custom sports group"
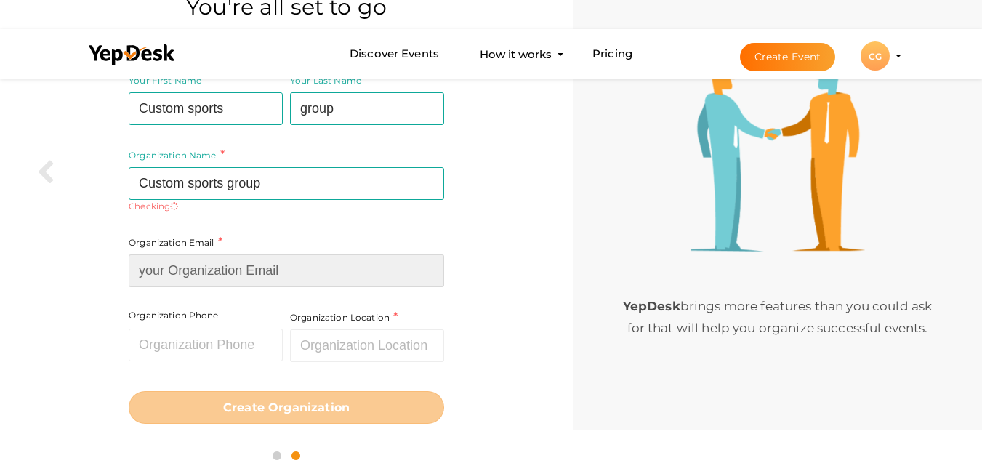
click at [156, 248] on div "Organization Email Required. Invalid email." at bounding box center [287, 260] width 316 height 53
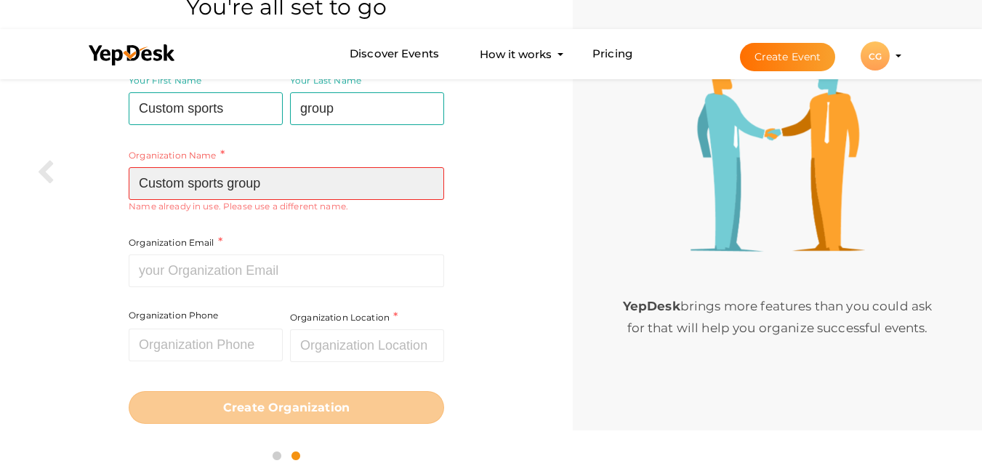
click at [257, 178] on input "Custom sports group" at bounding box center [287, 183] width 316 height 33
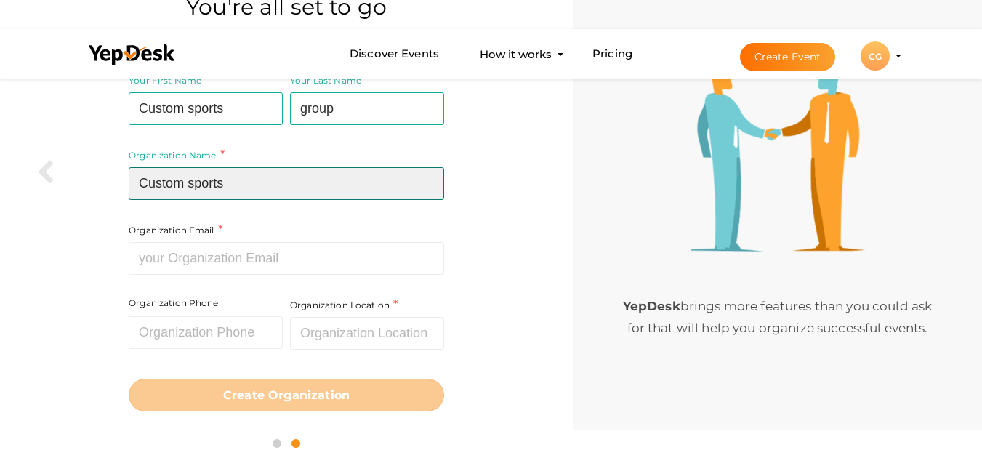
type input "Custom sports"
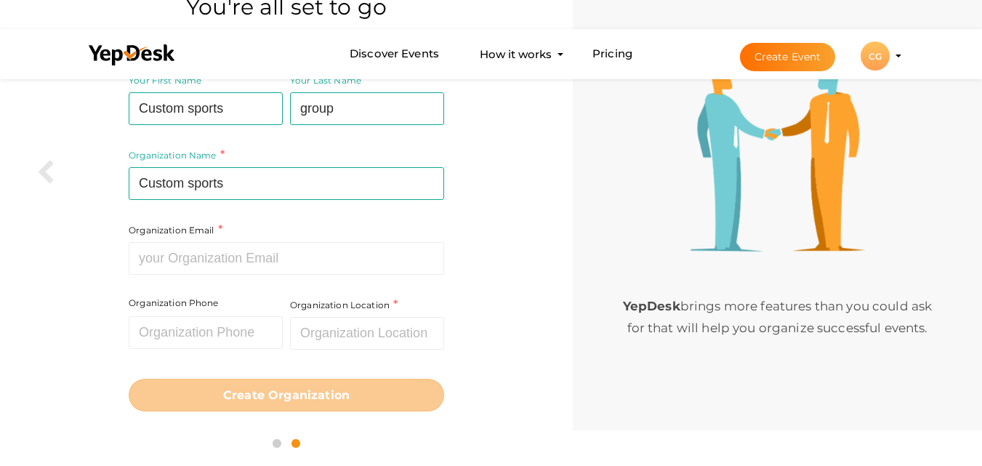
click at [0, 252] on div "You're all set to go Complete your profile details Your First Name Custom sport…" at bounding box center [286, 215] width 573 height 502
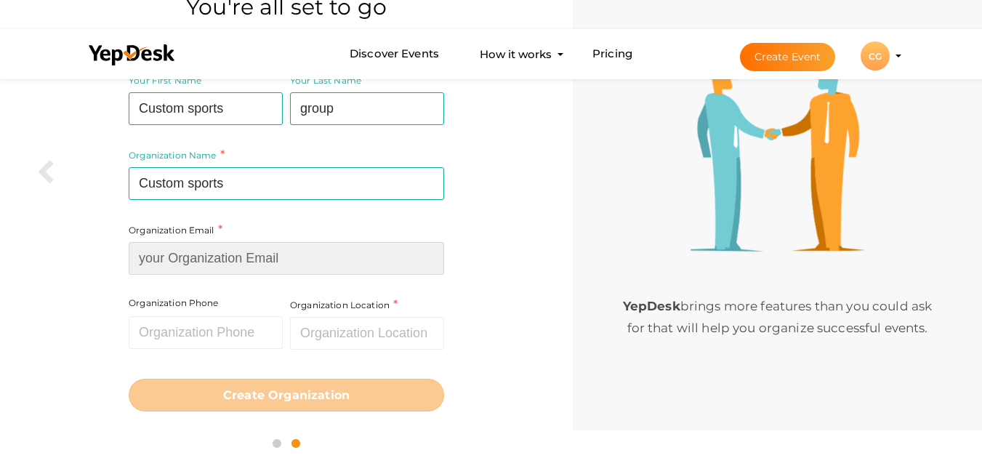
click at [216, 260] on input at bounding box center [287, 258] width 316 height 33
type input "sales@customsportsg.com"
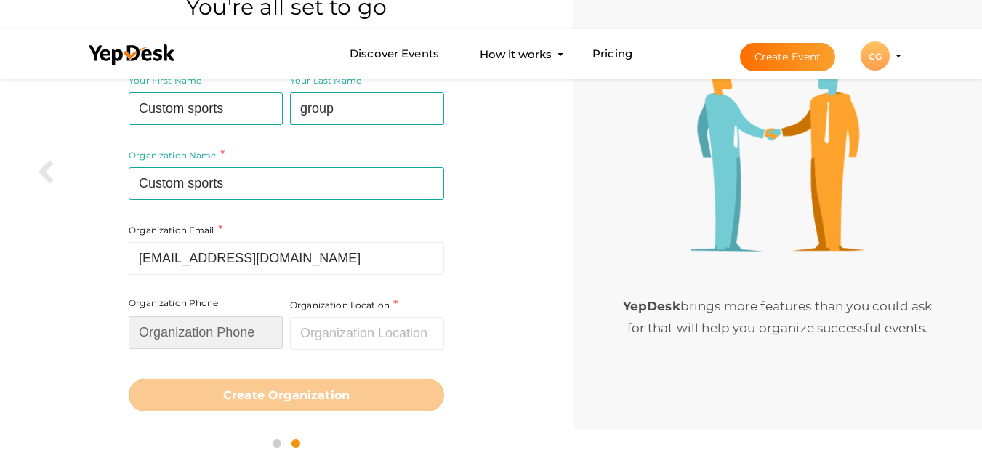
type input "0414333057"
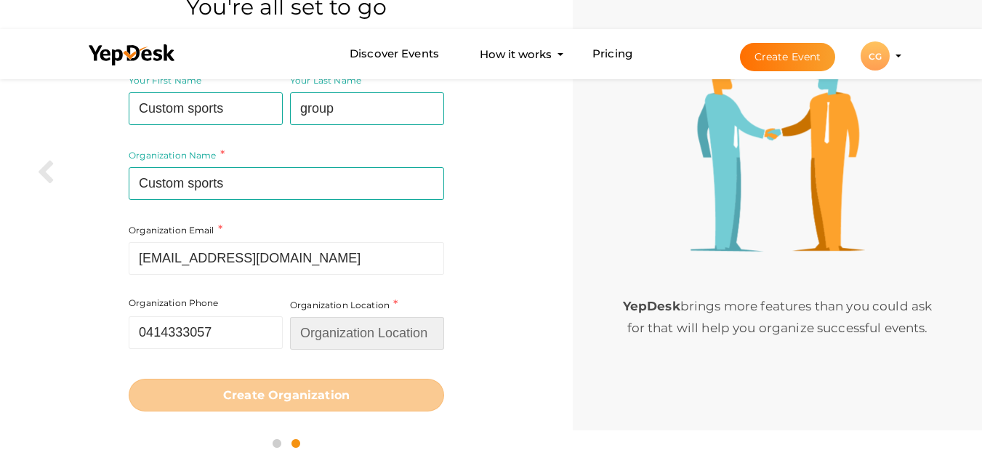
type input "[GEOGRAPHIC_DATA]"
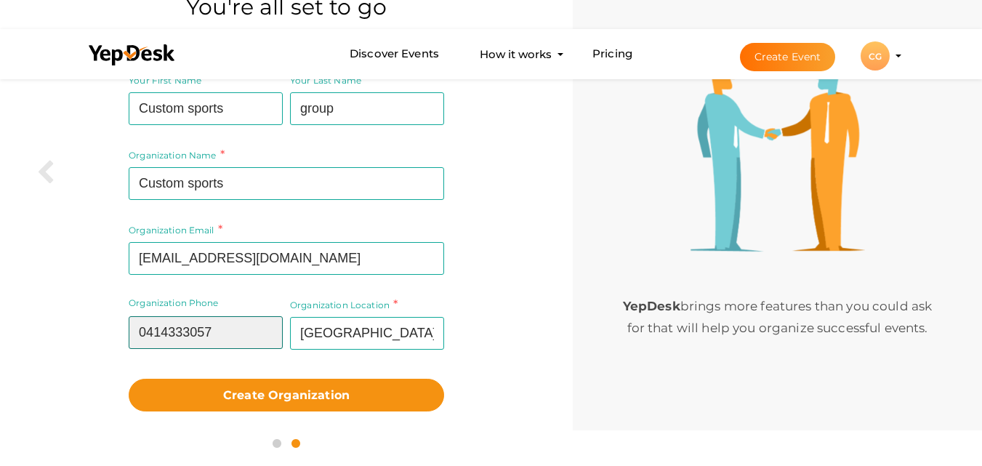
click at [195, 337] on input "0414333057" at bounding box center [206, 332] width 154 height 33
paste input "61 414 333"
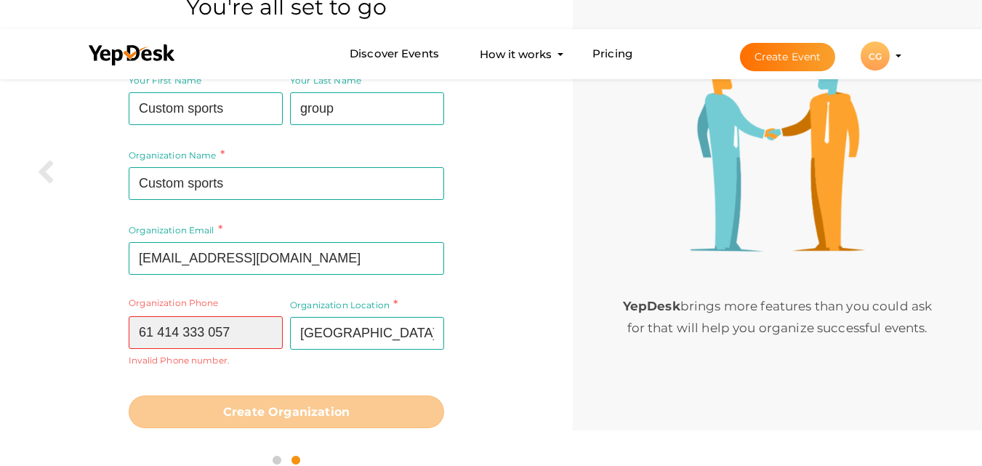
click at [155, 329] on input "61 414 333 057" at bounding box center [206, 332] width 154 height 33
click at [177, 339] on input "61414 333 057" at bounding box center [206, 332] width 154 height 33
click at [199, 334] on input "61414333 057" at bounding box center [206, 332] width 154 height 33
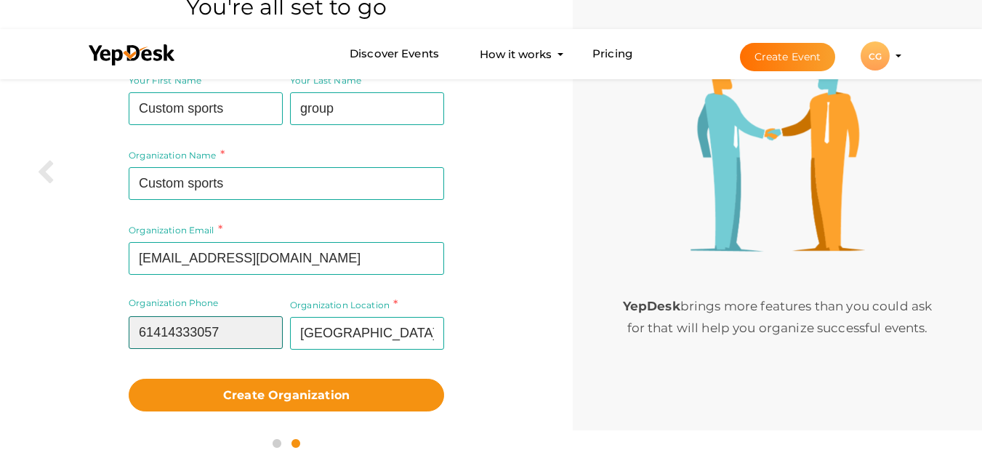
click at [132, 334] on input "61414333057" at bounding box center [206, 332] width 154 height 33
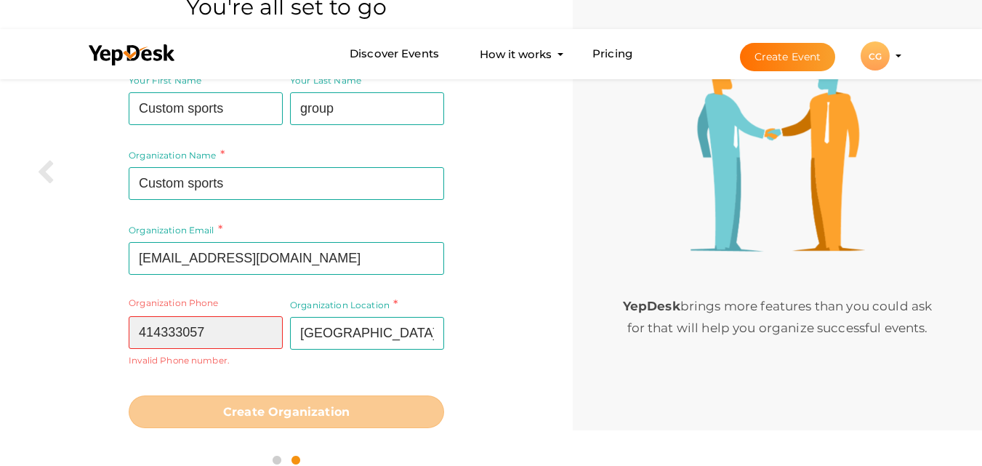
type input "414333057"
click at [210, 386] on div "Organization Phone 414333057 Invalid Phone number." at bounding box center [208, 343] width 158 height 92
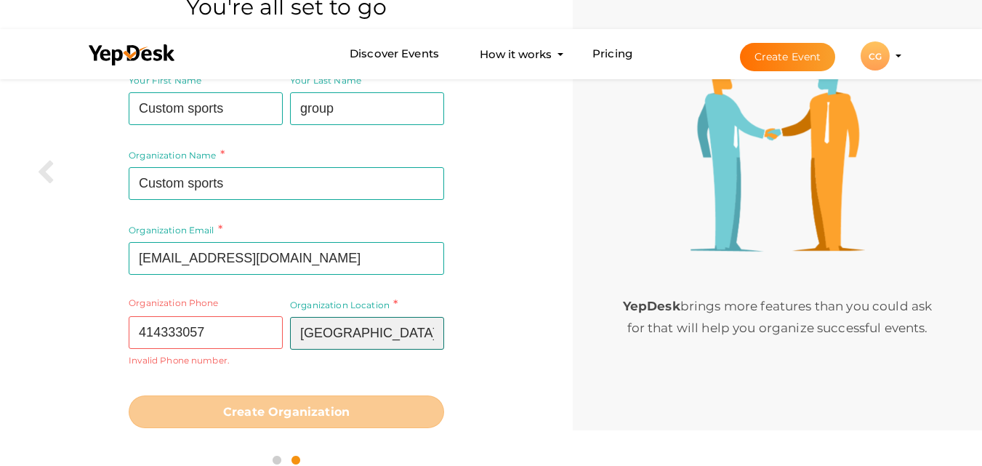
drag, startPoint x: 361, startPoint y: 331, endPoint x: 238, endPoint y: 349, distance: 124.2
click at [238, 275] on div "Organization Name Custom sports Required. Between two and hundred characters Na…" at bounding box center [287, 173] width 316 height 203
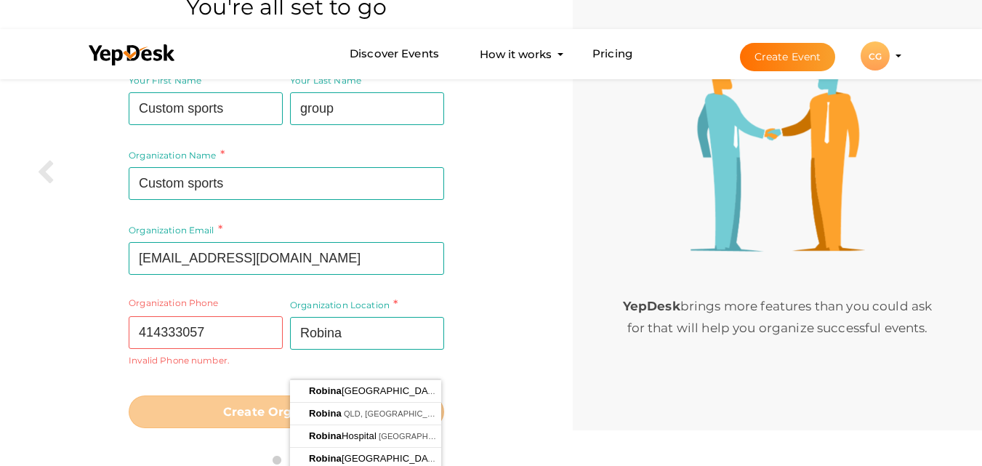
type input "[PERSON_NAME], [GEOGRAPHIC_DATA]"
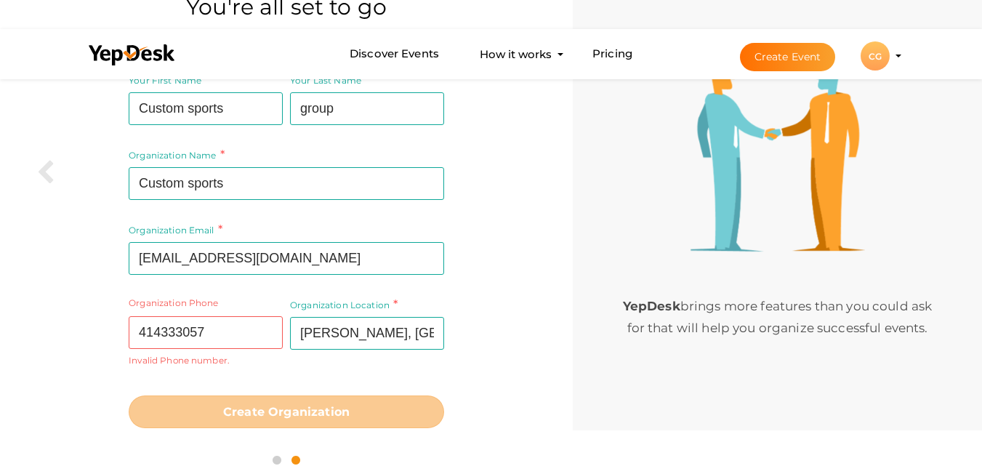
click at [0, 340] on div "You're all set to go Complete your profile details Your First Name Custom sport…" at bounding box center [286, 223] width 573 height 518
click at [246, 318] on input "414333057" at bounding box center [206, 332] width 154 height 33
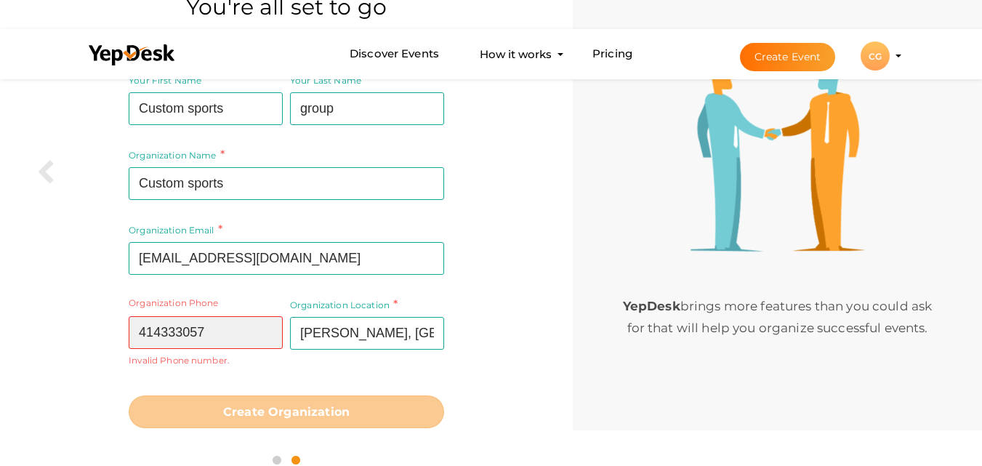
paste input "61 414 333"
click at [157, 332] on input "61 414 333 057" at bounding box center [206, 332] width 154 height 33
click at [164, 334] on input "414 333 057" at bounding box center [206, 332] width 154 height 33
click at [182, 341] on input "414333 057" at bounding box center [206, 332] width 154 height 33
click at [31, 374] on div "Your First Name Custom sports Required. Must contain letters only. Must be betw…" at bounding box center [286, 250] width 551 height 374
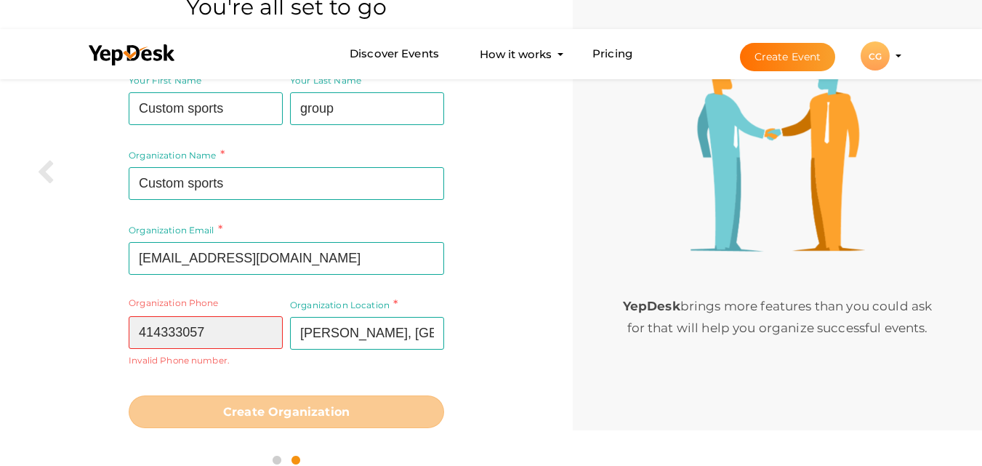
drag, startPoint x: 251, startPoint y: 334, endPoint x: 72, endPoint y: 344, distance: 179.1
click at [72, 344] on div "Your First Name Custom sports Required. Must contain letters only. Must be betw…" at bounding box center [286, 250] width 551 height 374
paste input "61 414 333"
click at [161, 337] on input "61 414 333 057" at bounding box center [206, 332] width 154 height 33
click at [173, 336] on input "61414 333 057" at bounding box center [206, 332] width 154 height 33
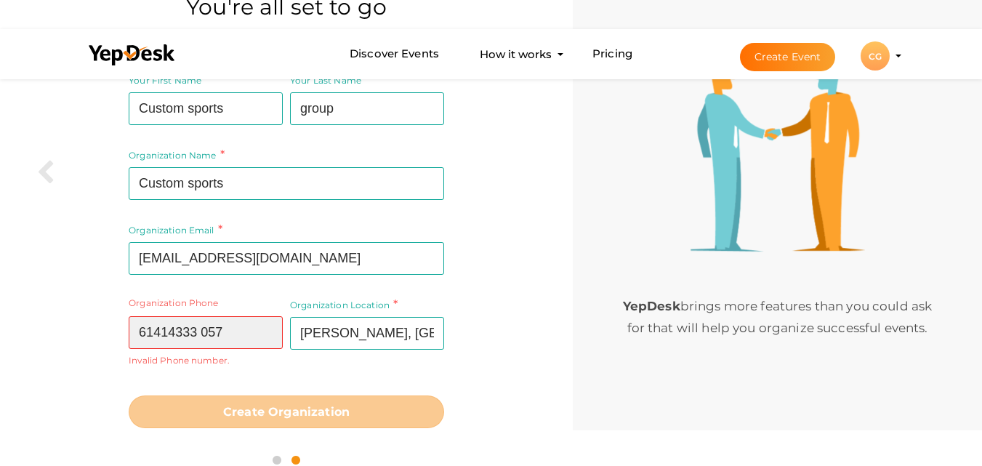
click at [201, 334] on input "61414333 057" at bounding box center [206, 332] width 154 height 33
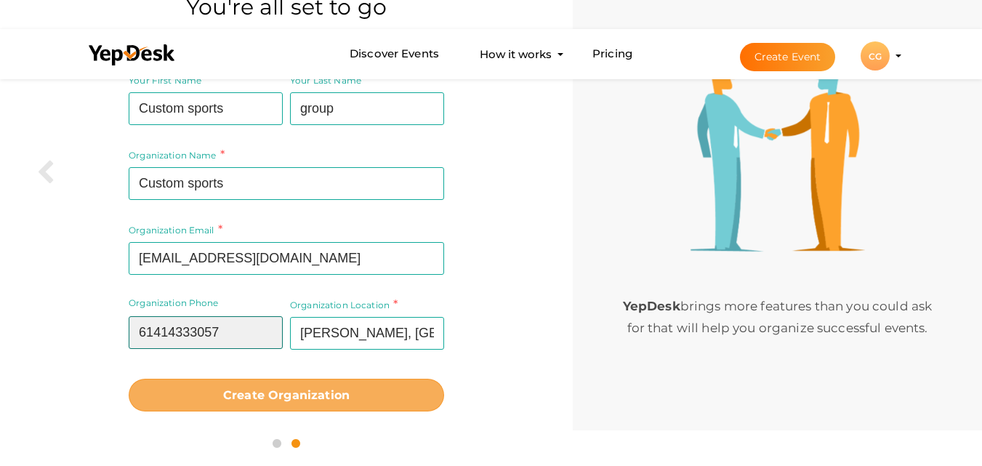
type input "61414333057"
click at [197, 391] on button "Create Organization" at bounding box center [287, 395] width 316 height 33
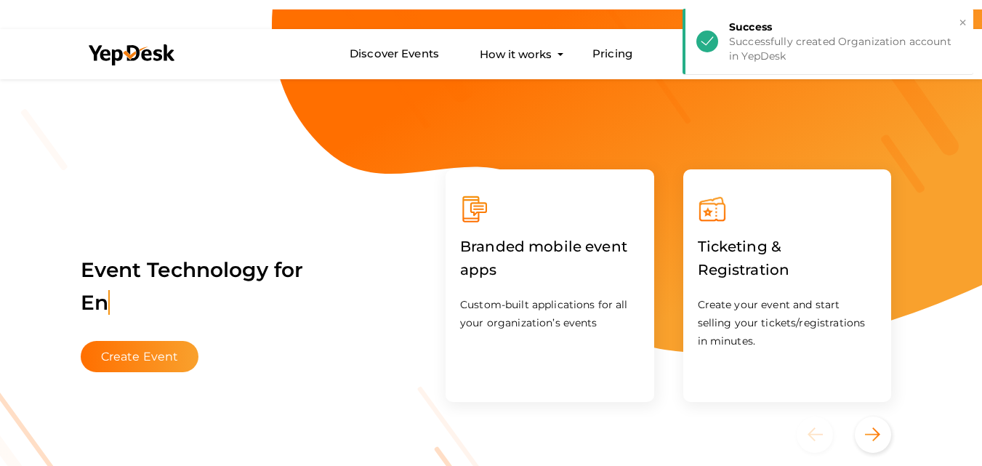
scroll to position [2, 0]
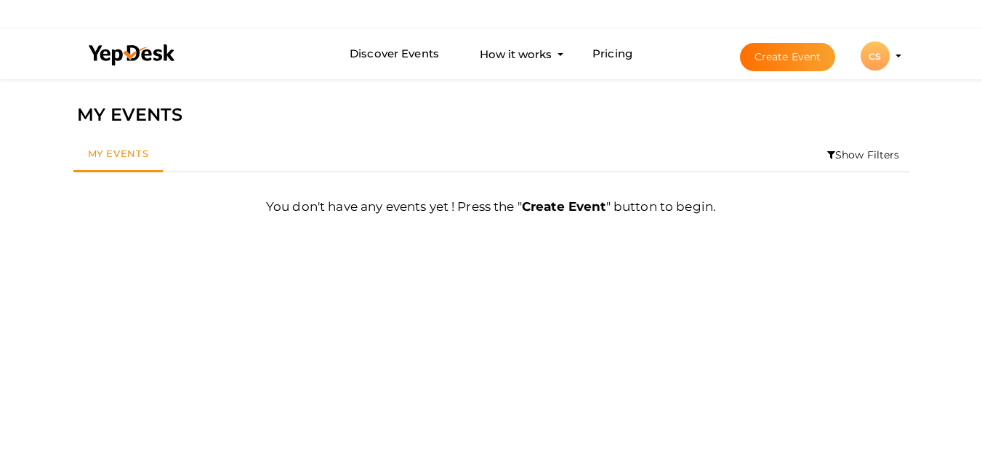
click at [887, 61] on div "CS" at bounding box center [875, 55] width 29 height 29
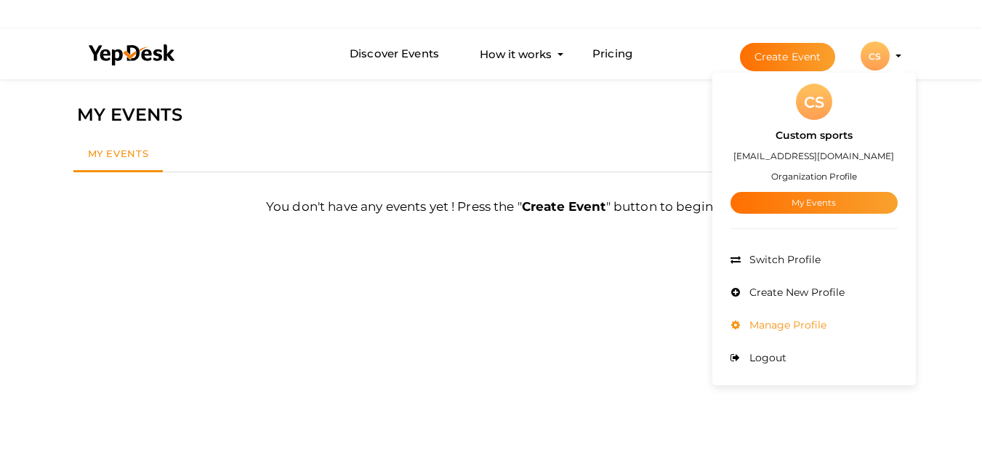
click at [811, 318] on span "Manage Profile" at bounding box center [786, 324] width 81 height 13
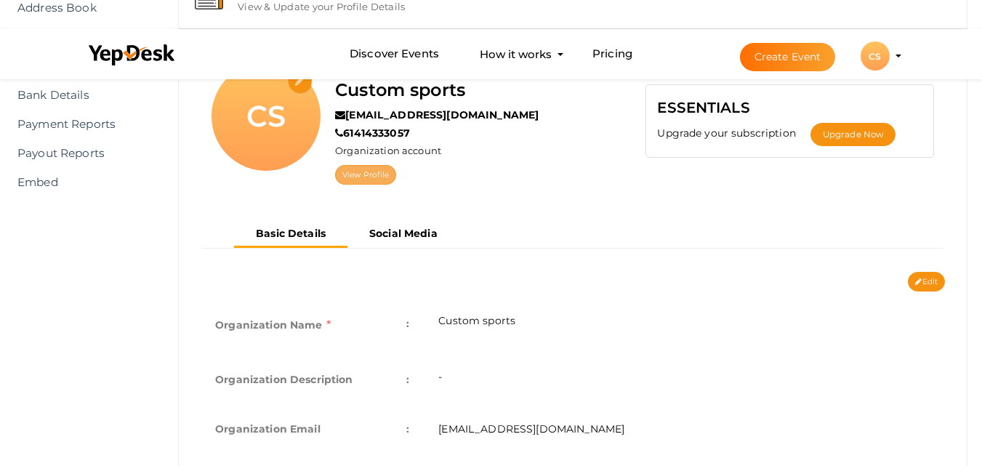
scroll to position [294, 0]
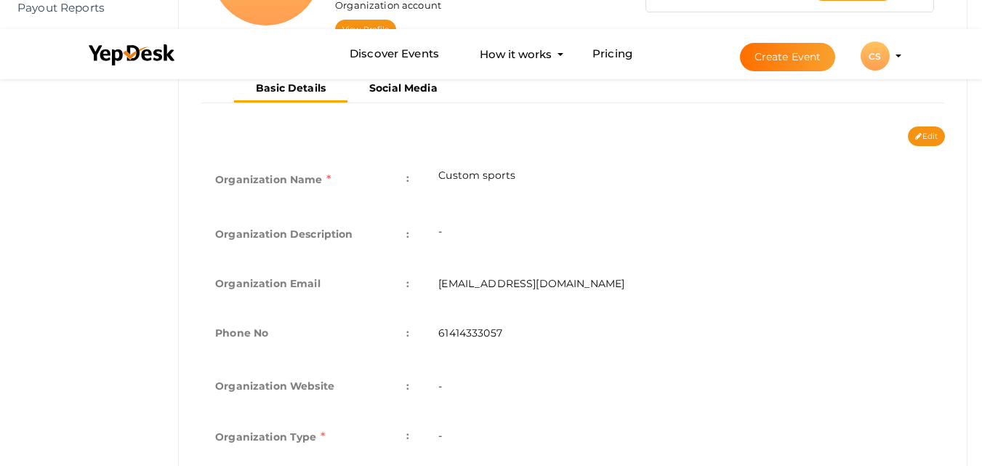
click at [505, 234] on td "-" at bounding box center [684, 233] width 521 height 49
click at [930, 136] on button "Edit" at bounding box center [926, 136] width 37 height 20
type input "Custom sports"
type input "[EMAIL_ADDRESS][DOMAIN_NAME]"
type input "61414333057"
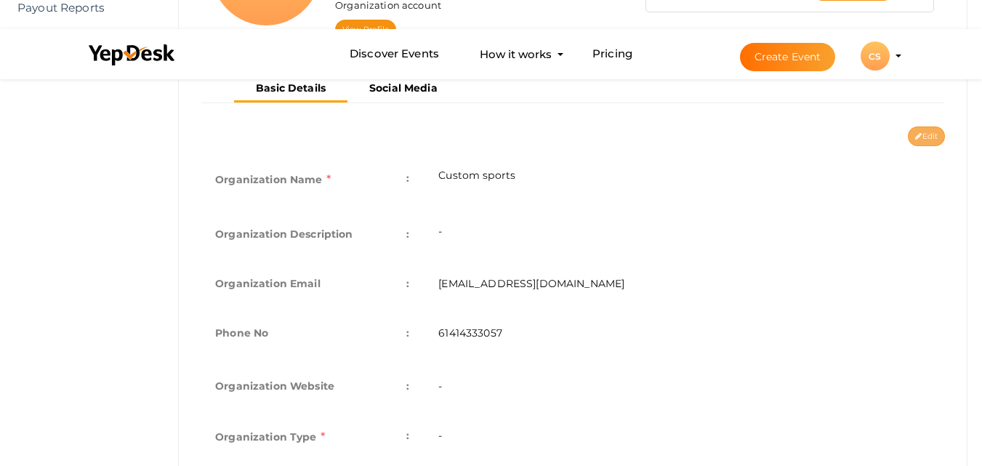
select select "9"
type input "[PERSON_NAME], [GEOGRAPHIC_DATA]"
type input "custom-sports"
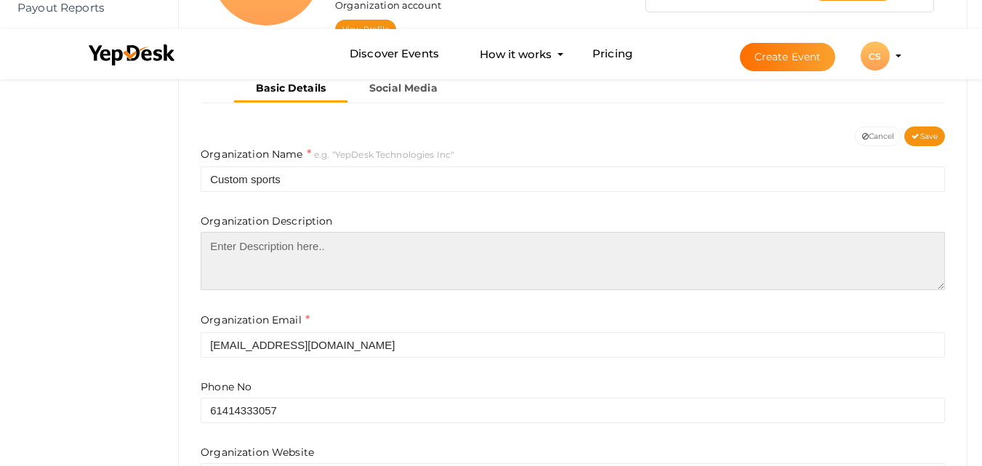
click at [358, 267] on textarea at bounding box center [573, 261] width 744 height 58
paste textarea "At Custom Sports Group, we've been crafting premium, personlised golf gear sinc…"
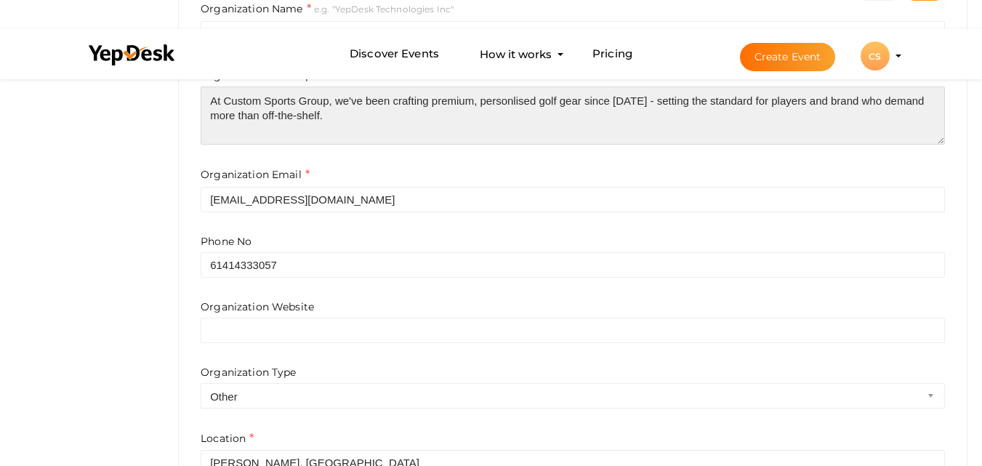
scroll to position [512, 0]
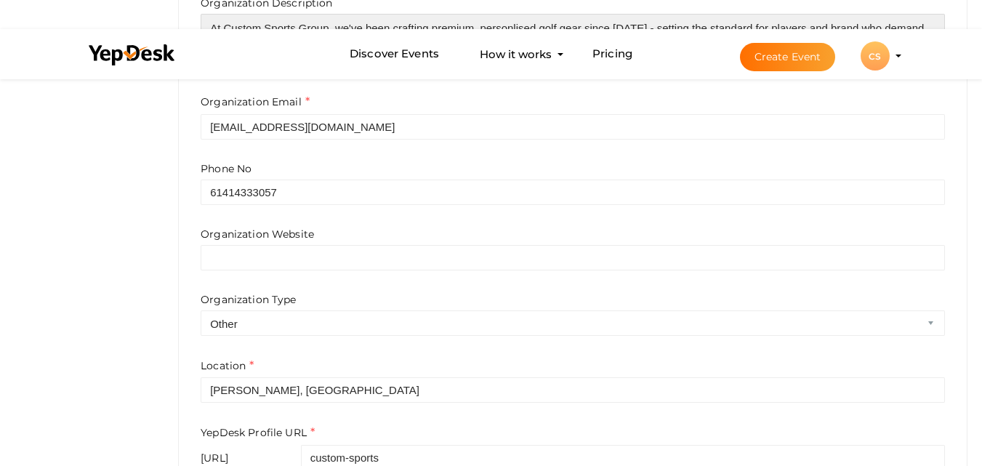
type textarea "At Custom Sports Group, we've been crafting premium, personlised golf gear sinc…"
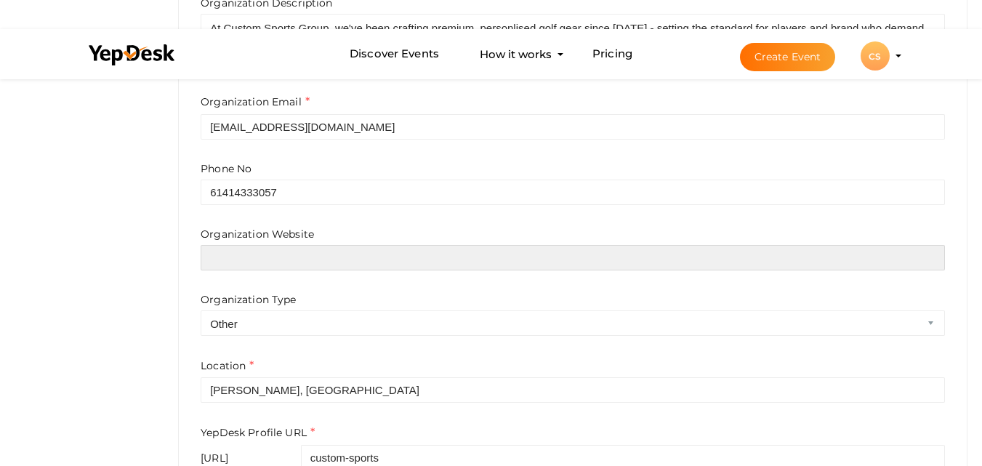
click at [362, 269] on input "text" at bounding box center [573, 257] width 744 height 25
paste input "[URL][DOMAIN_NAME]"
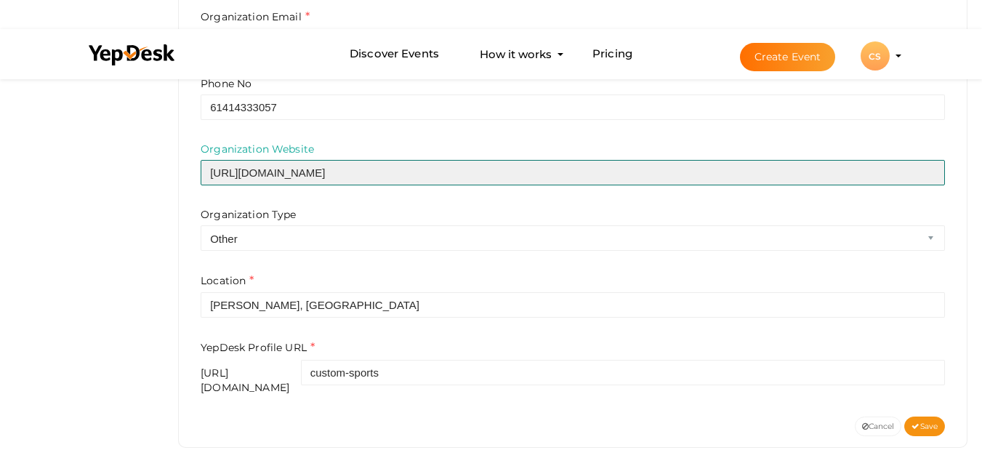
scroll to position [598, 0]
type input "[URL][DOMAIN_NAME]"
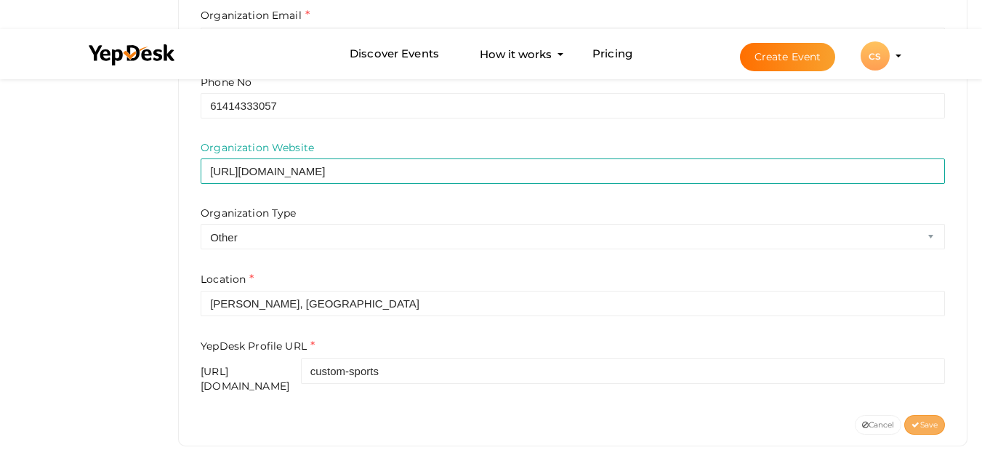
click at [928, 420] on span "Save" at bounding box center [925, 424] width 26 height 9
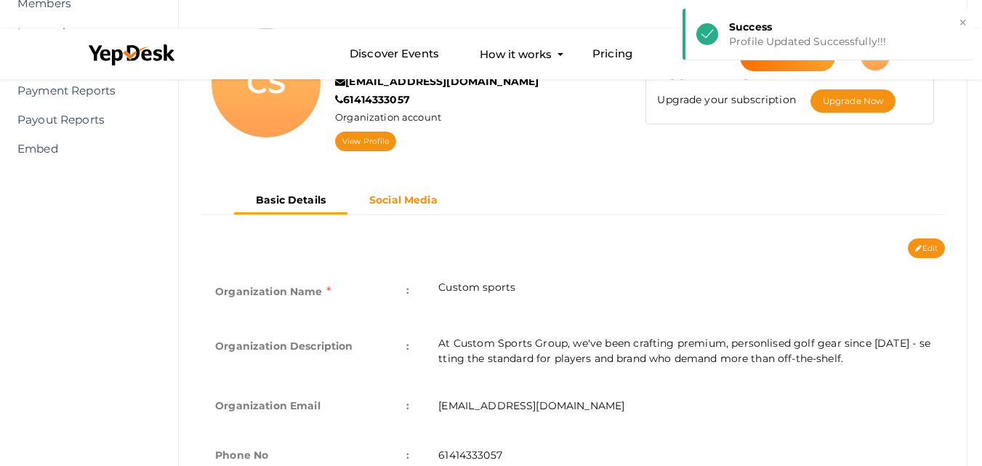
click at [414, 196] on b "Social Media" at bounding box center [403, 199] width 68 height 13
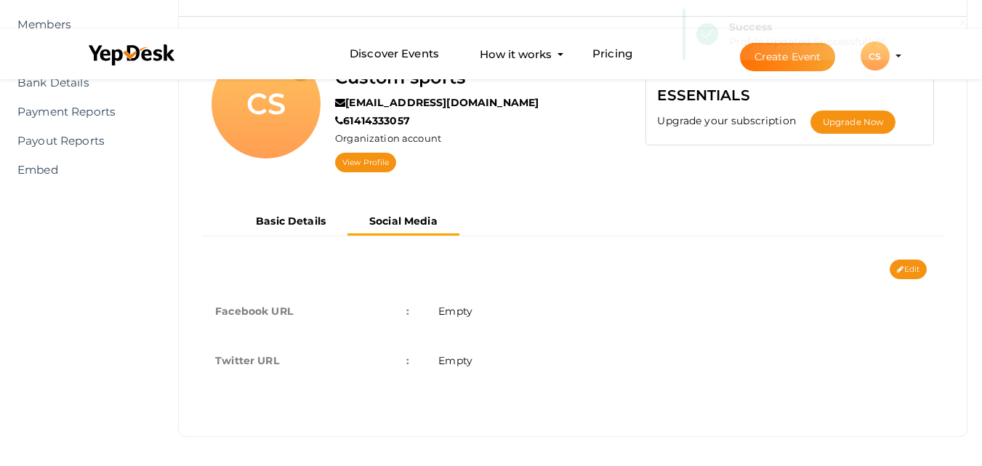
click at [928, 257] on div "Basic Details Social Media" at bounding box center [573, 234] width 766 height 51
click at [914, 269] on button "Edit" at bounding box center [908, 270] width 37 height 20
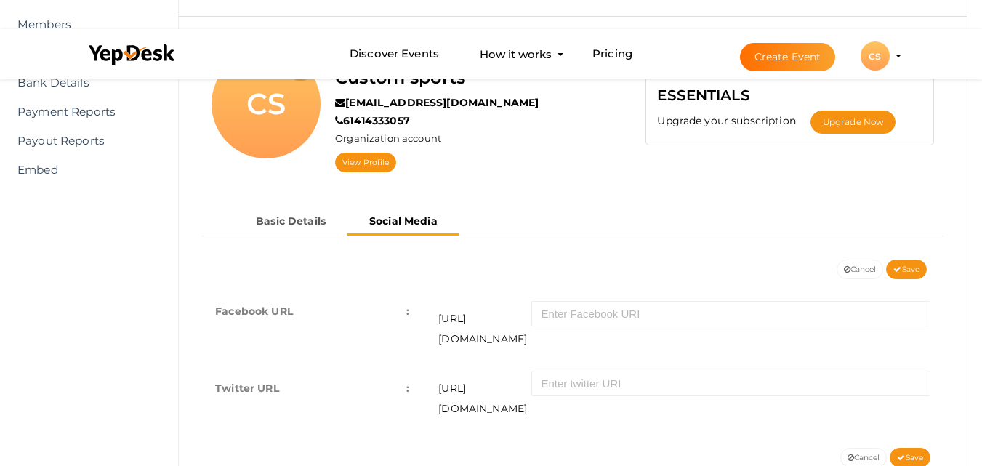
click at [619, 328] on div "https://facebook.com/" at bounding box center [684, 321] width 492 height 55
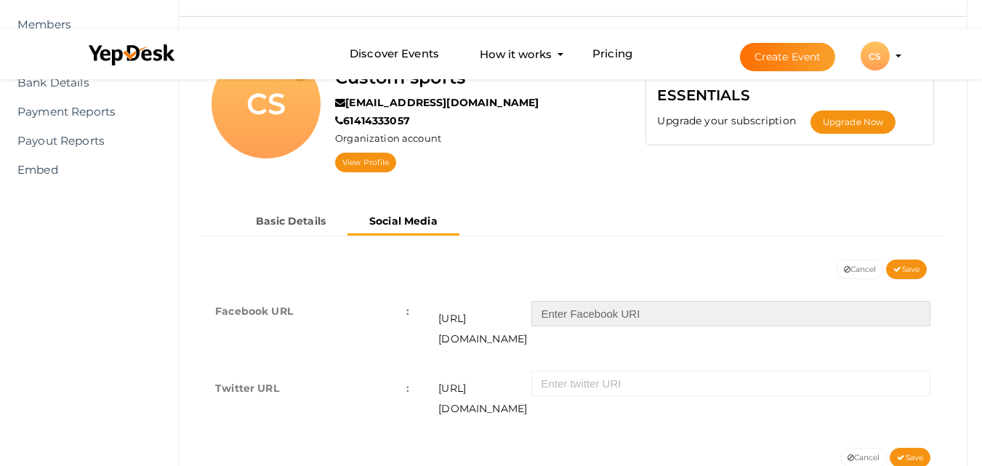
click at [668, 321] on input "text" at bounding box center [730, 313] width 399 height 25
paste input "https://www.facebook.com/CustomSportsGroup"
click at [760, 313] on input "https://www.facebook.com/CustomSportsGroup" at bounding box center [730, 313] width 399 height 25
paste input "CustomSportsGroup"
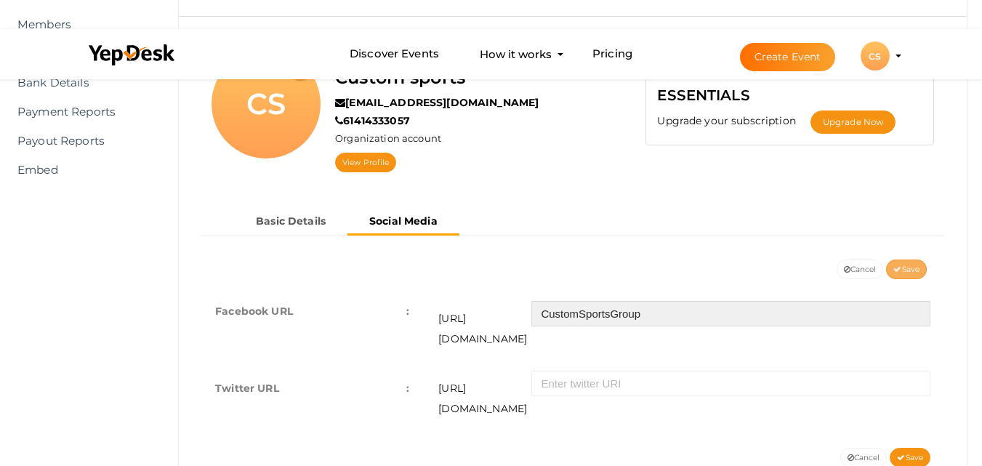
type input "CustomSportsGroup"
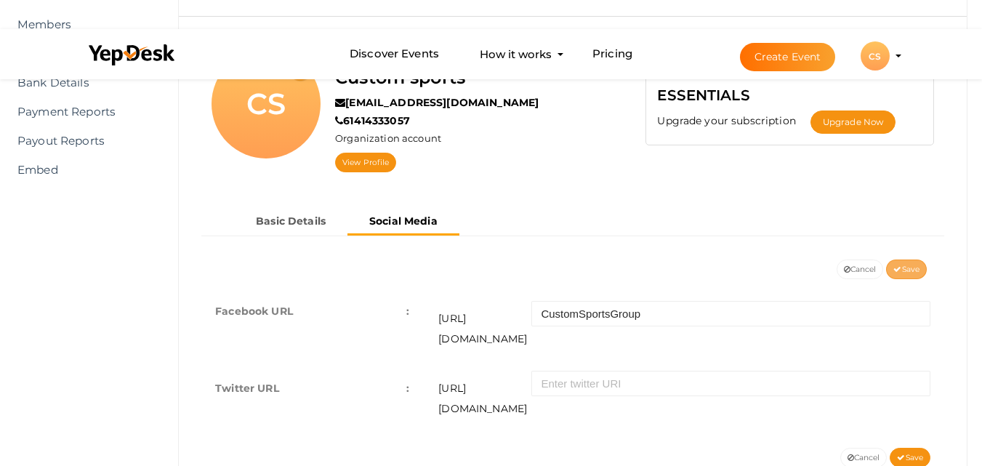
click at [908, 270] on span "Save" at bounding box center [906, 269] width 26 height 9
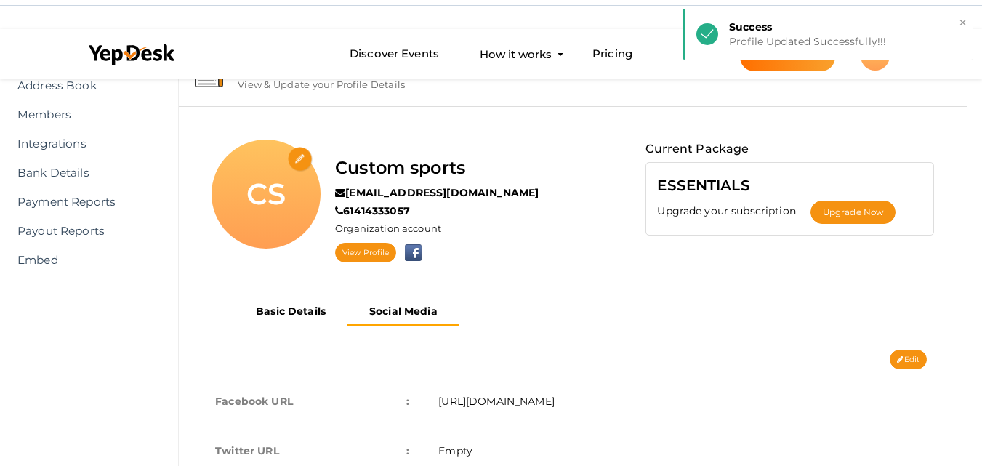
scroll to position [0, 0]
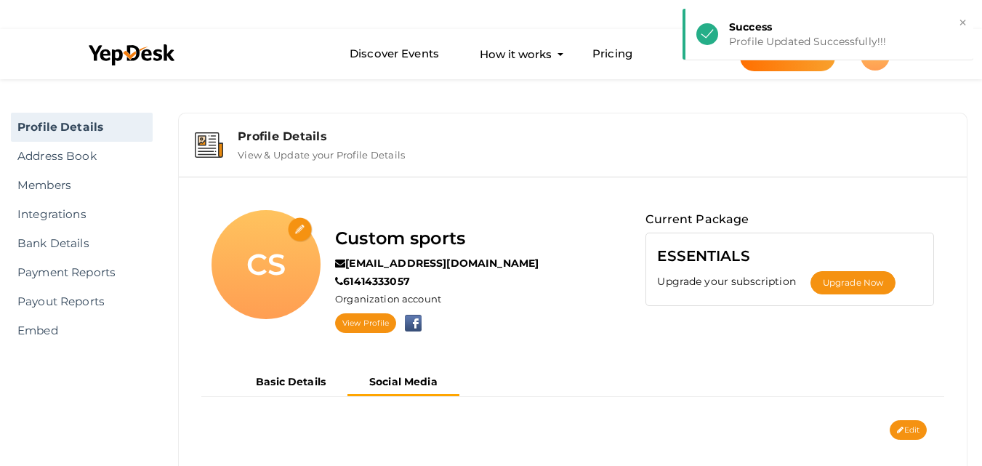
click at [297, 231] on input "file" at bounding box center [300, 229] width 25 height 25
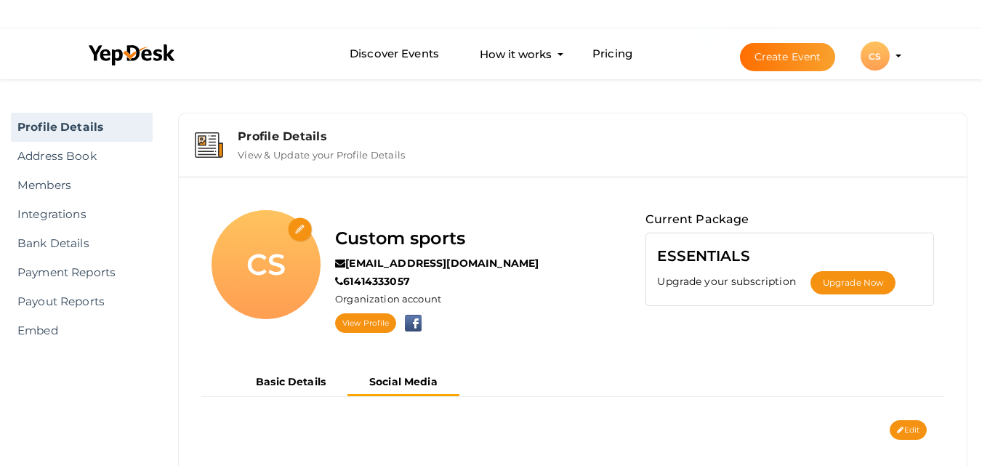
type input "C:\fakepath\updated-logo-1 - Copy.jpg"
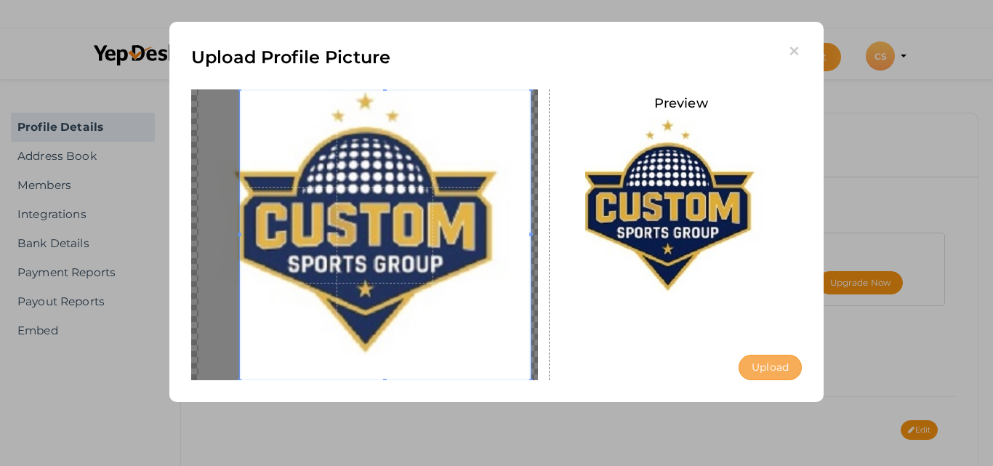
click at [771, 361] on button "Upload" at bounding box center [770, 367] width 63 height 25
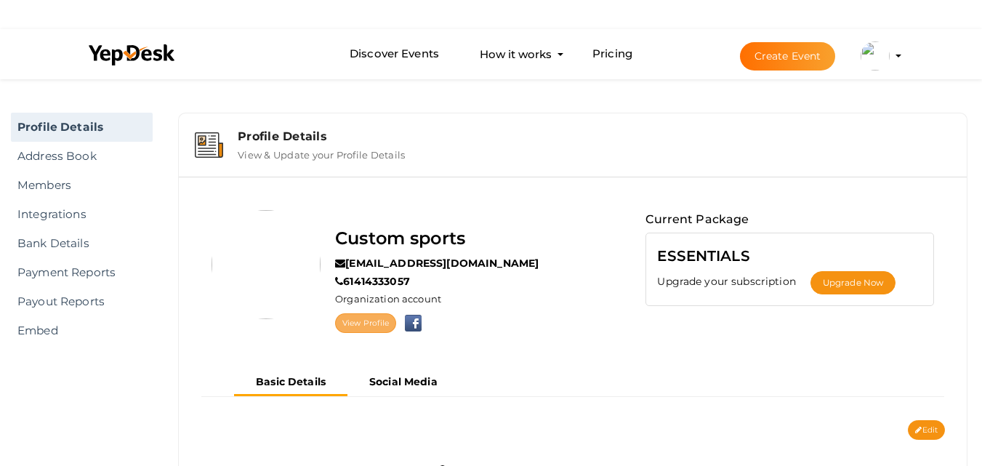
click at [353, 326] on link "View Profile" at bounding box center [365, 323] width 61 height 20
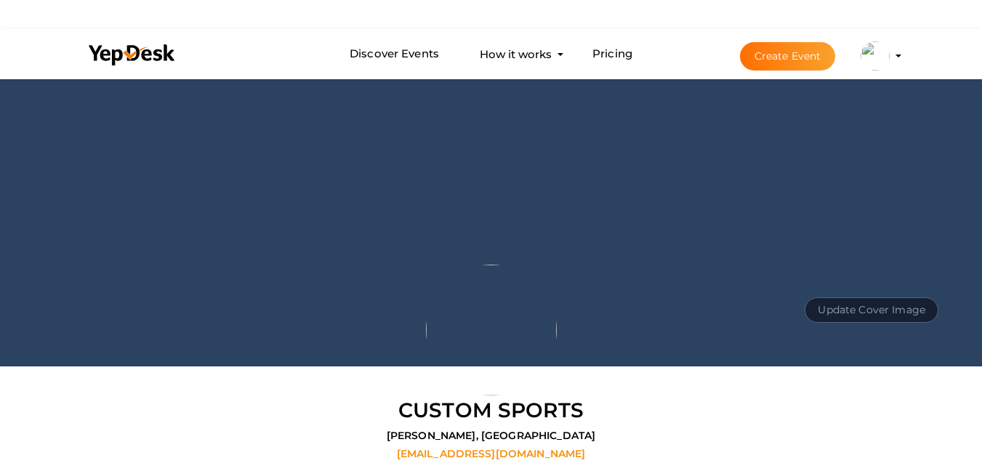
click at [872, 312] on button "Update Cover Image" at bounding box center [872, 309] width 134 height 25
click at [862, 271] on input "file" at bounding box center [870, 277] width 115 height 25
type input "C:\fakepath\custom-embroidered-golf.jpg"
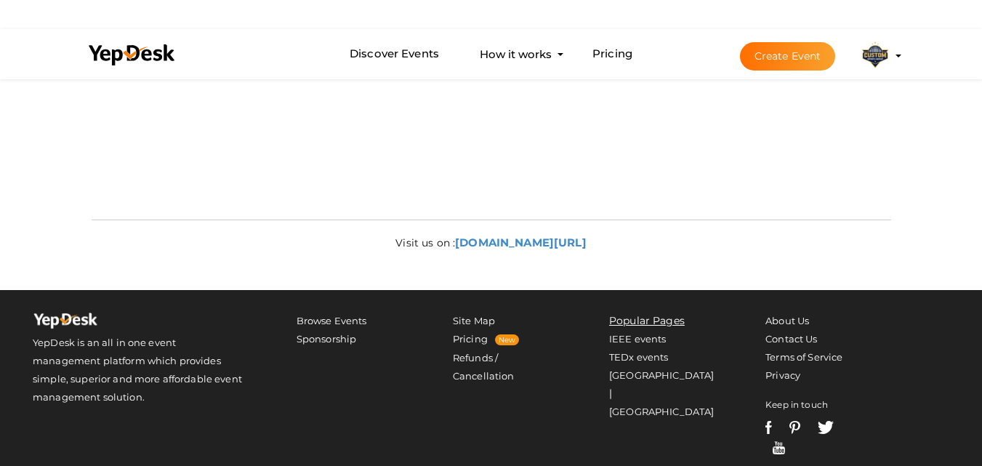
scroll to position [760, 0]
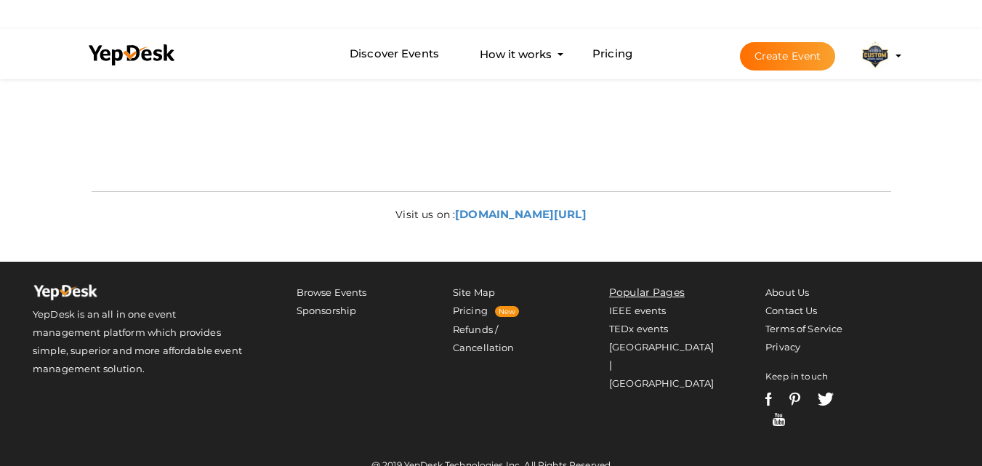
click at [599, 213] on div "Visit us on : [DOMAIN_NAME][URL]" at bounding box center [492, 215] width 822 height 19
click at [599, 213] on div "Visit us on : customsportsg.com/" at bounding box center [492, 215] width 822 height 19
click at [409, 217] on label "Visit us on :" at bounding box center [425, 214] width 60 height 15
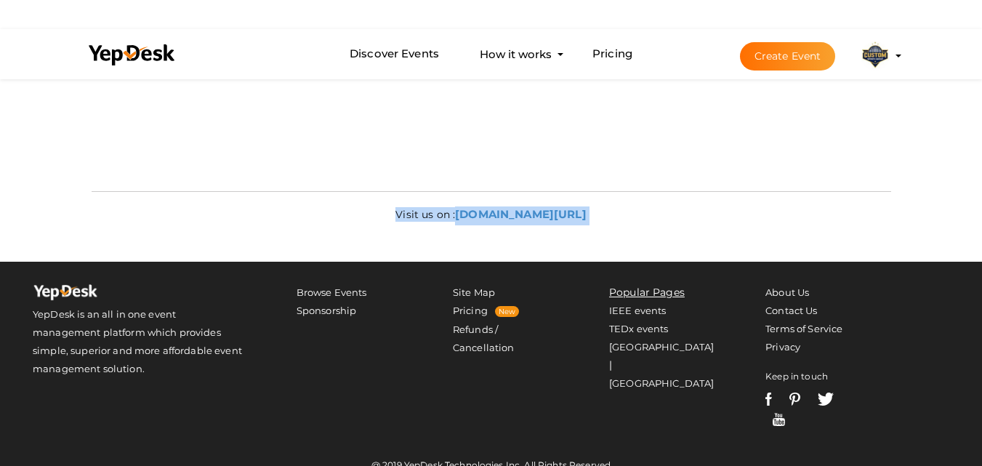
drag, startPoint x: 409, startPoint y: 217, endPoint x: 621, endPoint y: 220, distance: 211.6
click at [621, 220] on div "Visit us on : customsportsg.com/" at bounding box center [492, 215] width 822 height 19
click at [438, 292] on ul "Privacy Site Map Pricing New Refunds / Cancellation" at bounding box center [491, 320] width 134 height 73
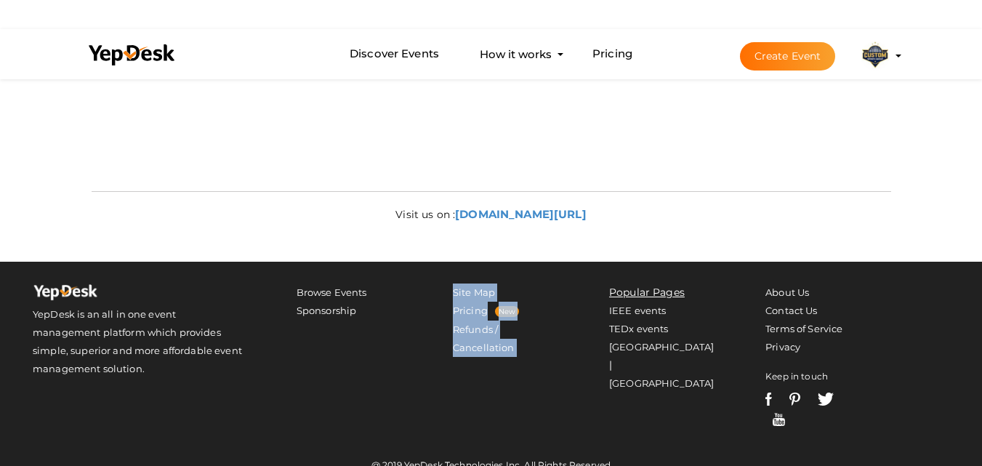
drag, startPoint x: 438, startPoint y: 292, endPoint x: 539, endPoint y: 356, distance: 119.6
click at [539, 356] on ul "Privacy Site Map Pricing New Refunds / Cancellation" at bounding box center [491, 320] width 134 height 73
click at [596, 279] on div "YepDesk is an all in one event management platform which provides simple, super…" at bounding box center [491, 360] width 982 height 197
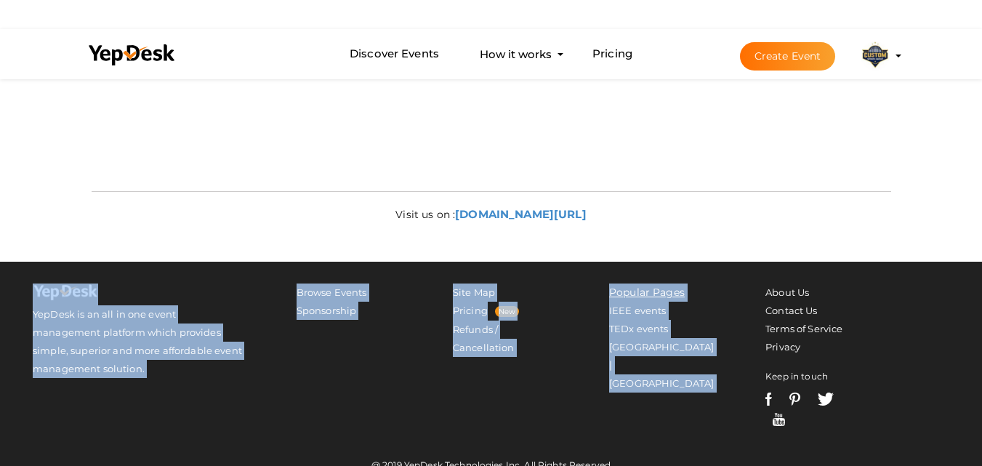
drag, startPoint x: 596, startPoint y: 279, endPoint x: 689, endPoint y: 350, distance: 117.2
click at [689, 350] on div "YepDesk is an all in one event management platform which provides simple, super…" at bounding box center [491, 360] width 982 height 197
click at [693, 356] on li "India | Canada" at bounding box center [661, 365] width 105 height 55
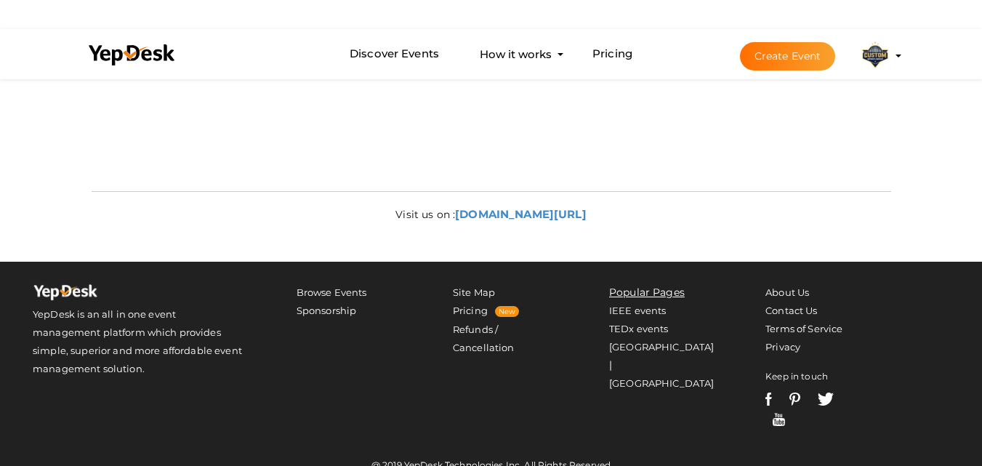
click at [693, 356] on li "India | Canada" at bounding box center [661, 365] width 105 height 55
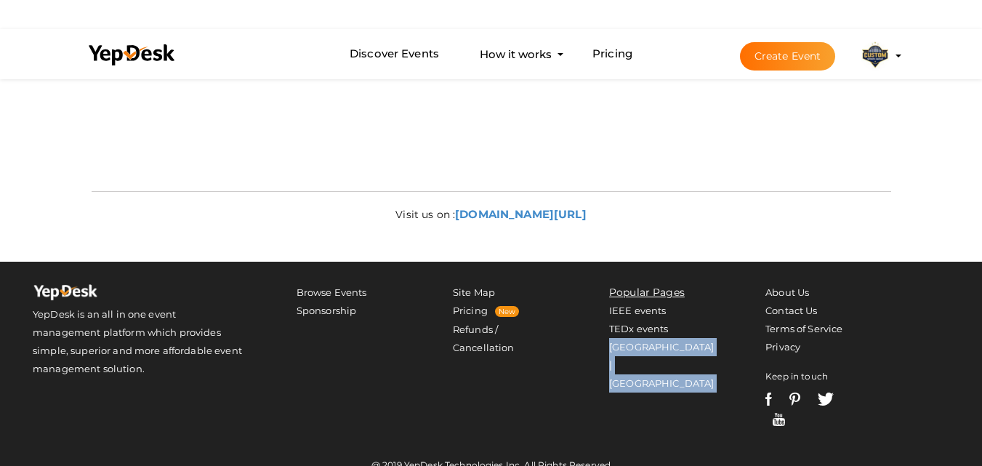
click at [693, 356] on li "India | Canada" at bounding box center [661, 365] width 105 height 55
click at [764, 291] on ul "About Us Contact Us Terms of Service Privacy Keep in touch" at bounding box center [803, 357] width 134 height 146
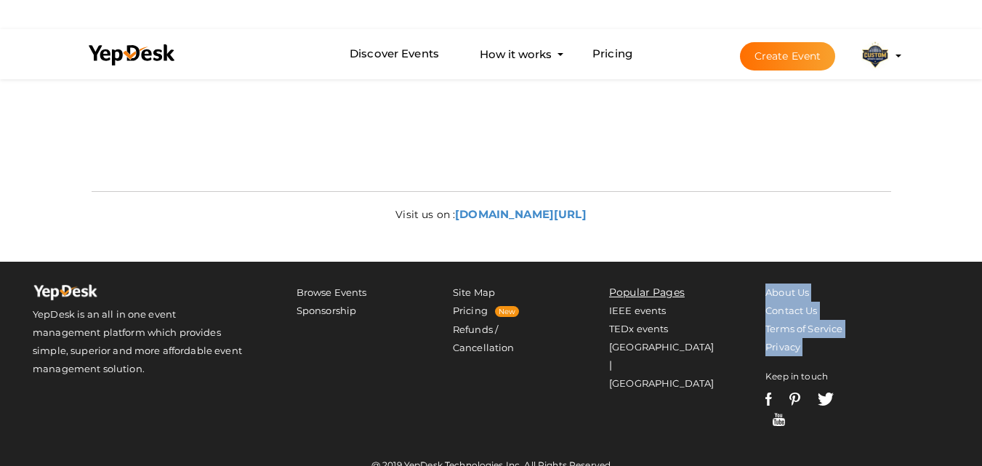
drag, startPoint x: 764, startPoint y: 291, endPoint x: 835, endPoint y: 343, distance: 88.4
click at [835, 343] on ul "About Us Contact Us Terms of Service Privacy Keep in touch" at bounding box center [803, 357] width 134 height 146
click at [38, 289] on img at bounding box center [65, 295] width 65 height 22
drag, startPoint x: 38, startPoint y: 289, endPoint x: 118, endPoint y: 392, distance: 130.0
click at [118, 392] on div "YepDesk is an all in one event management platform which provides simple, super…" at bounding box center [491, 360] width 982 height 197
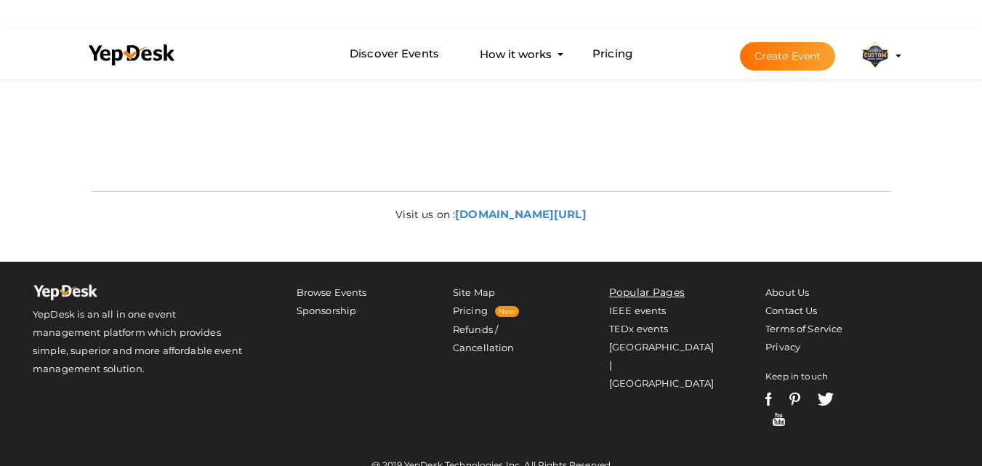
click at [281, 277] on div "YepDesk is an all in one event management platform which provides simple, super…" at bounding box center [491, 360] width 982 height 197
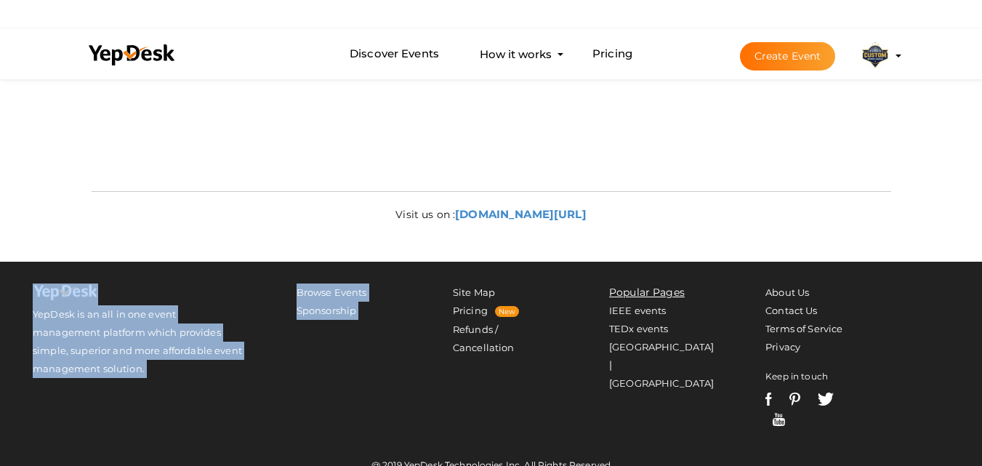
drag, startPoint x: 281, startPoint y: 277, endPoint x: 377, endPoint y: 321, distance: 106.1
click at [377, 321] on div "YepDesk is an all in one event management platform which provides simple, super…" at bounding box center [491, 360] width 982 height 197
click at [450, 277] on div "YepDesk is an all in one event management platform which provides simple, super…" at bounding box center [491, 360] width 982 height 197
drag, startPoint x: 450, startPoint y: 277, endPoint x: 545, endPoint y: 359, distance: 125.2
click at [545, 359] on div "YepDesk is an all in one event management platform which provides simple, super…" at bounding box center [491, 360] width 982 height 197
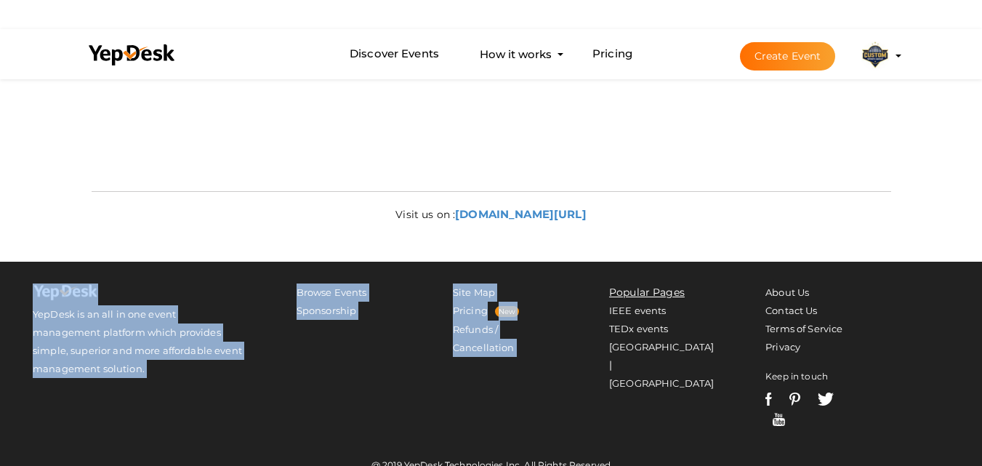
click at [554, 374] on div "YepDesk is an all in one event management platform which provides simple, super…" at bounding box center [491, 360] width 982 height 197
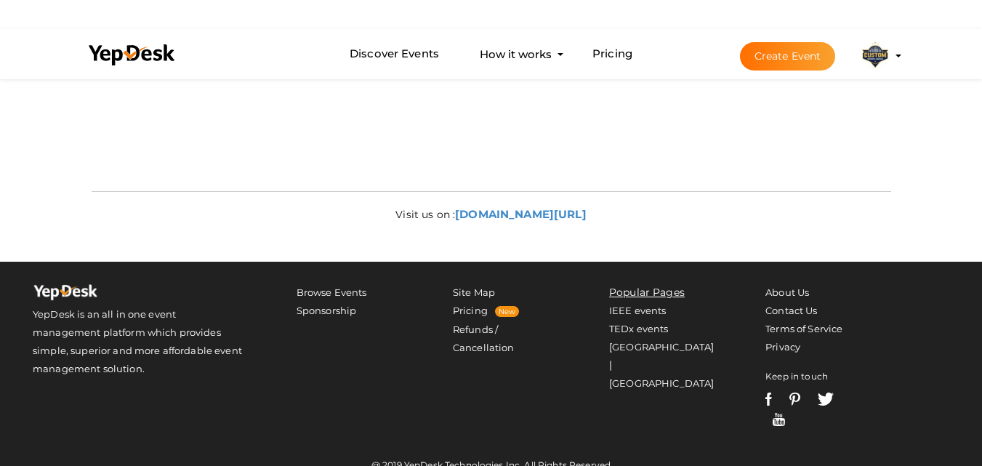
click at [601, 280] on div "YepDesk is an all in one event management platform which provides simple, super…" at bounding box center [491, 360] width 982 height 197
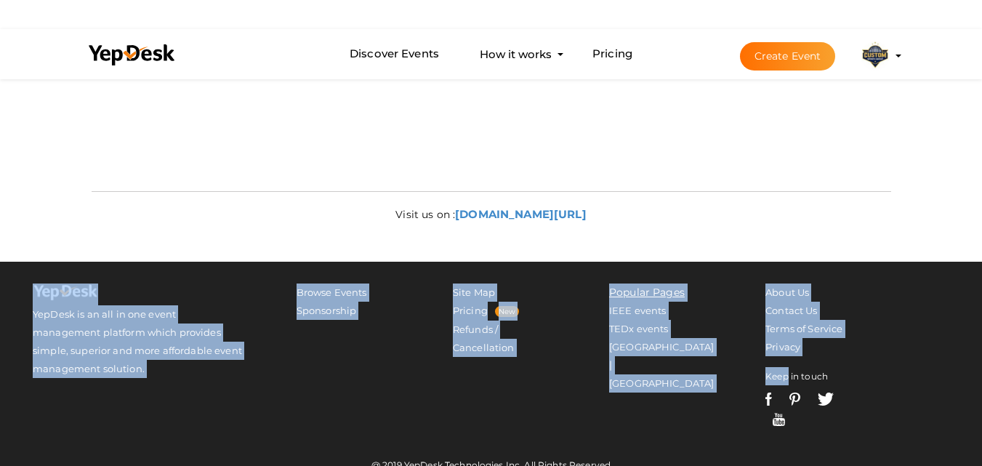
drag, startPoint x: 601, startPoint y: 280, endPoint x: 746, endPoint y: 366, distance: 168.2
click at [739, 367] on div "YepDesk is an all in one event management platform which provides simple, super…" at bounding box center [491, 360] width 982 height 197
click at [752, 277] on div "YepDesk is an all in one event management platform which provides simple, super…" at bounding box center [491, 360] width 982 height 197
drag, startPoint x: 752, startPoint y: 277, endPoint x: 833, endPoint y: 363, distance: 118.3
click at [833, 363] on div "YepDesk is an all in one event management platform which provides simple, super…" at bounding box center [491, 360] width 982 height 197
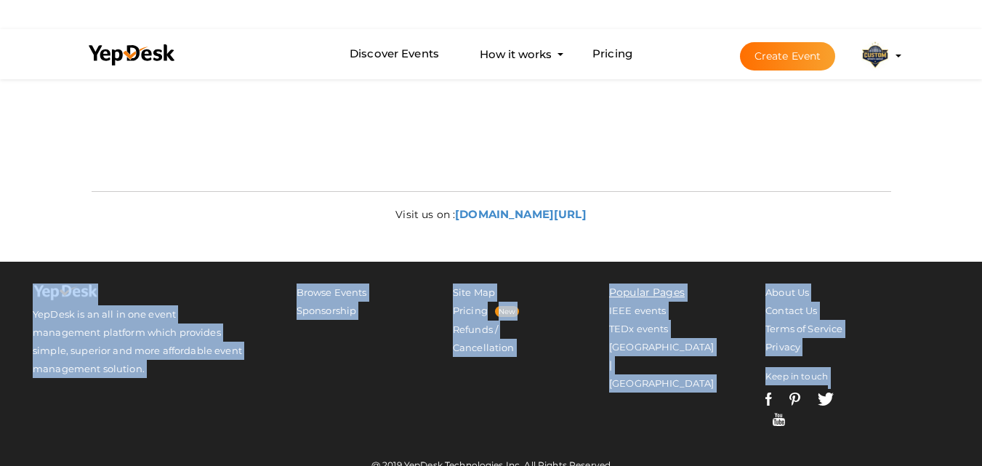
click at [925, 372] on div "YepDesk is an all in one event management platform which provides simple, super…" at bounding box center [491, 360] width 982 height 197
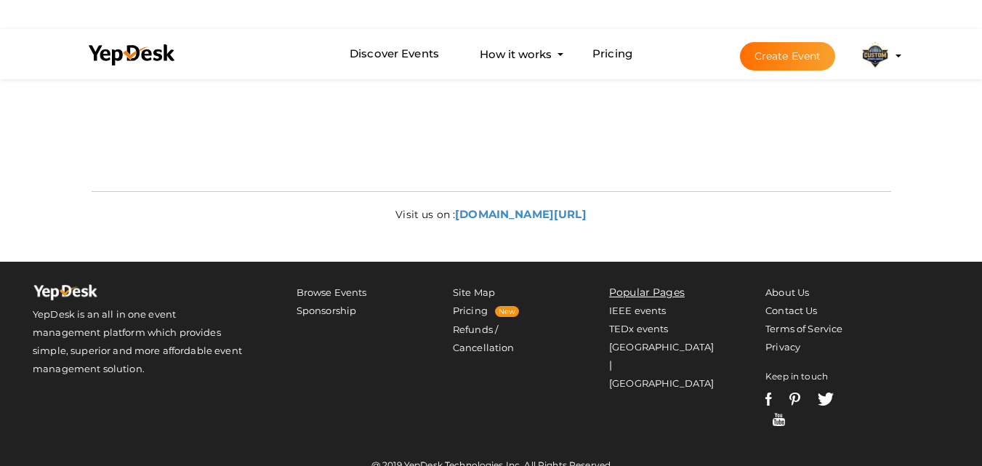
drag, startPoint x: 25, startPoint y: 288, endPoint x: 95, endPoint y: 379, distance: 114.1
click at [92, 377] on div "YepDesk is an all in one event management platform which provides simple, super…" at bounding box center [139, 335] width 235 height 102
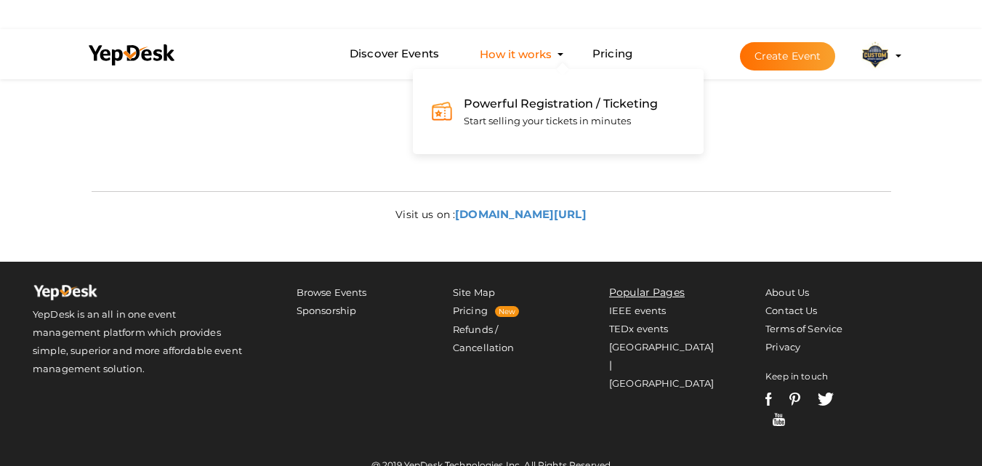
scroll to position [0, 0]
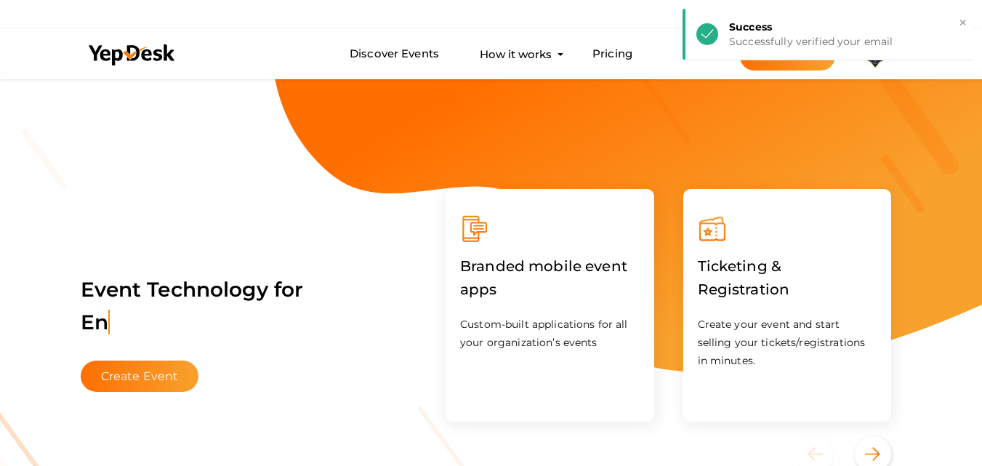
scroll to position [29, 0]
